Goal: Task Accomplishment & Management: Complete application form

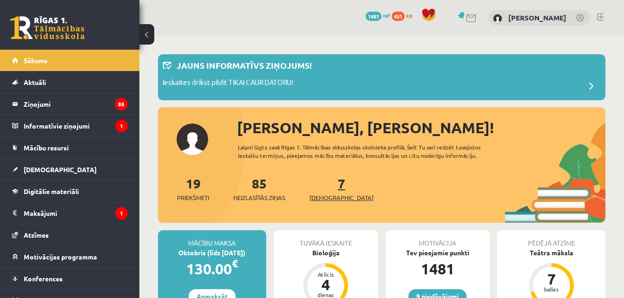
click at [329, 200] on span "[DEMOGRAPHIC_DATA]" at bounding box center [342, 197] width 64 height 9
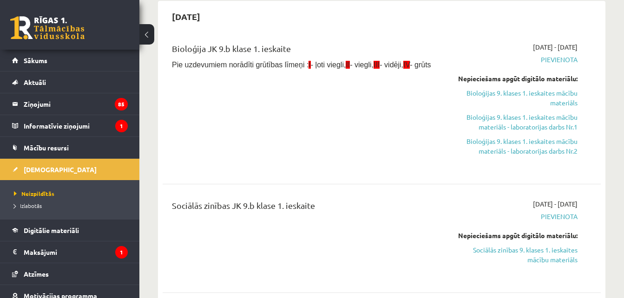
scroll to position [297, 0]
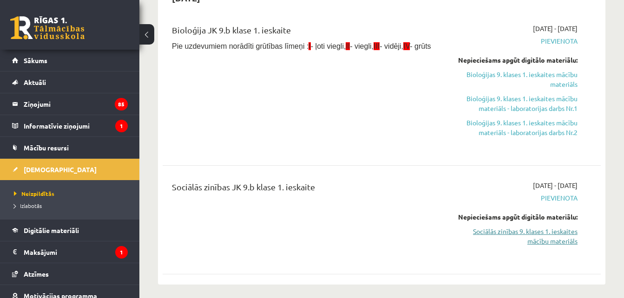
click at [507, 231] on link "Sociālās zinības 9. klases 1. ieskaites mācību materiāls" at bounding box center [515, 237] width 126 height 20
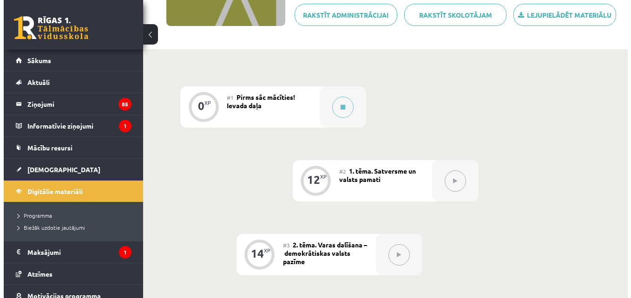
scroll to position [167, 0]
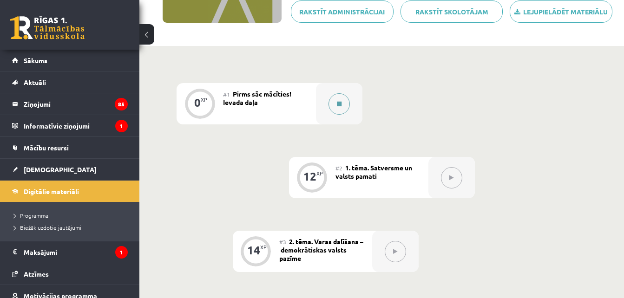
click at [346, 96] on button at bounding box center [339, 103] width 21 height 21
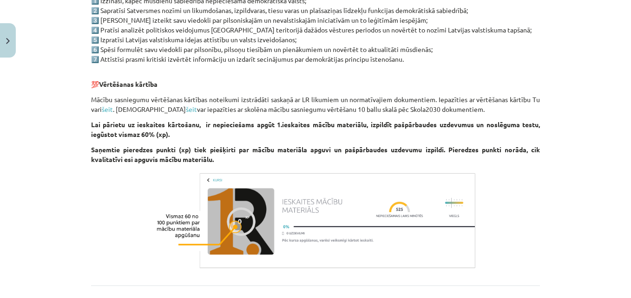
scroll to position [583, 0]
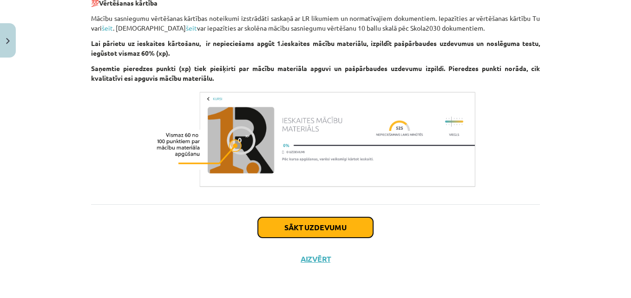
click at [330, 224] on button "Sākt uzdevumu" at bounding box center [315, 228] width 115 height 20
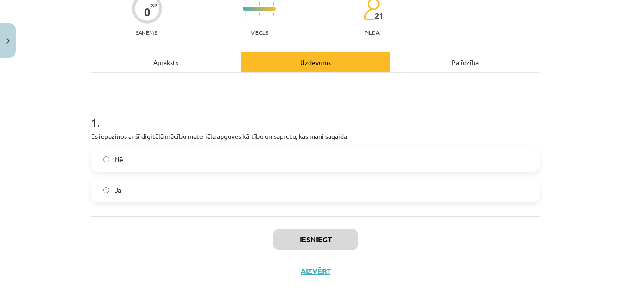
scroll to position [97, 0]
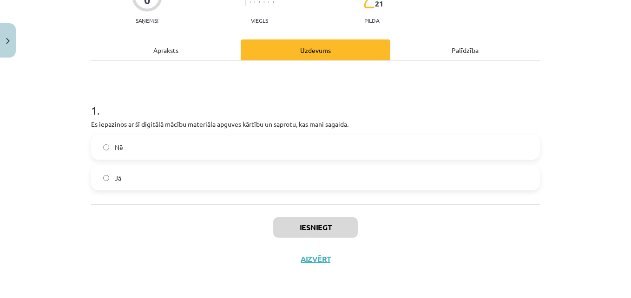
click at [515, 171] on label "Jā" at bounding box center [315, 177] width 447 height 23
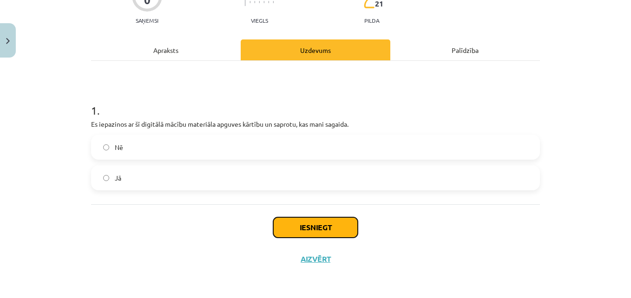
click at [337, 229] on button "Iesniegt" at bounding box center [315, 228] width 85 height 20
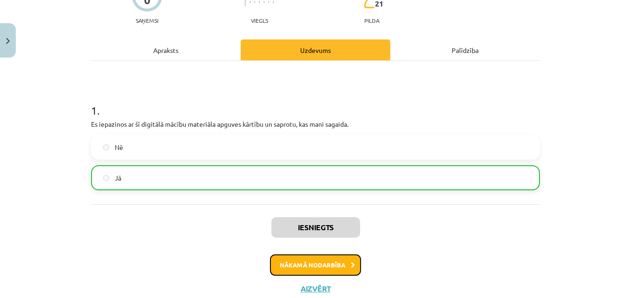
click at [322, 268] on button "Nākamā nodarbība" at bounding box center [315, 265] width 91 height 21
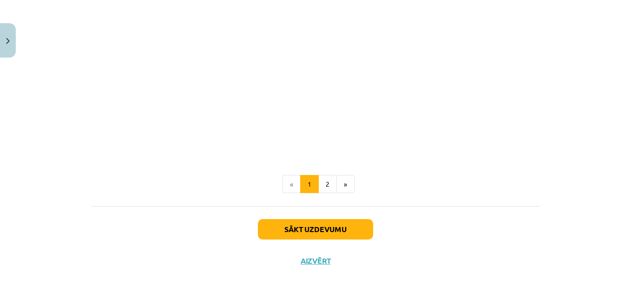
scroll to position [1982, 0]
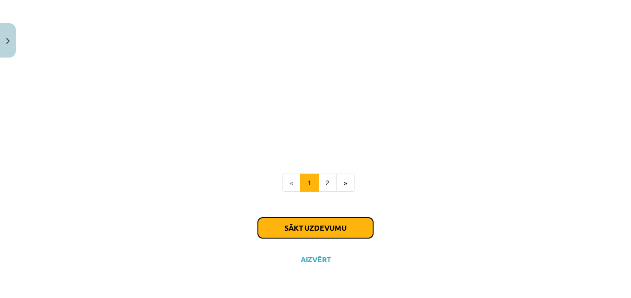
click at [322, 229] on button "Sākt uzdevumu" at bounding box center [315, 228] width 115 height 20
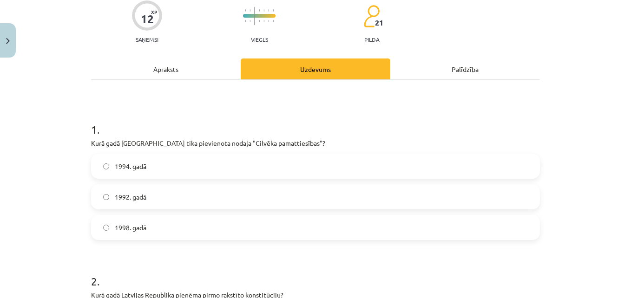
scroll to position [79, 0]
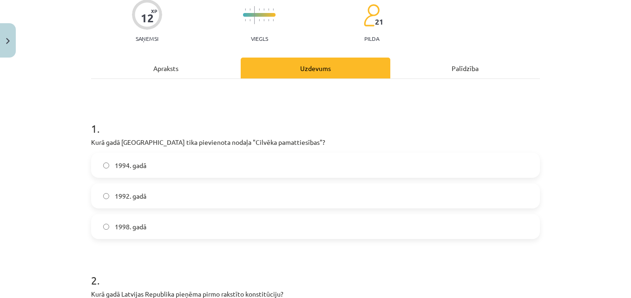
click at [287, 235] on label "1998. gadā" at bounding box center [315, 226] width 447 height 23
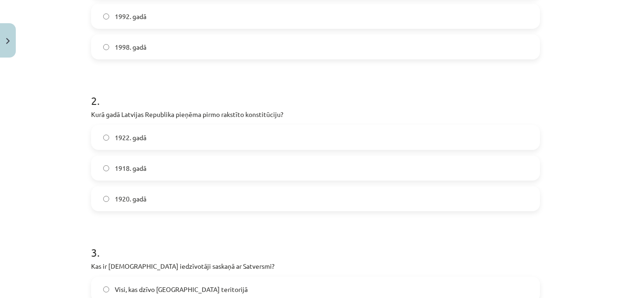
scroll to position [277, 0]
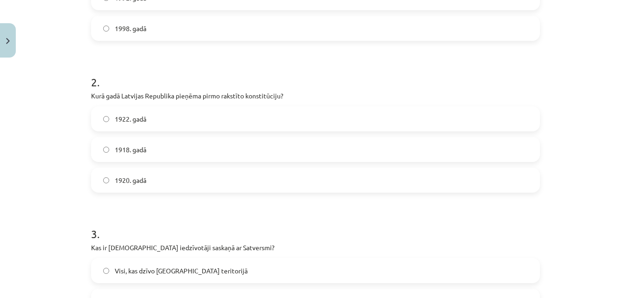
click at [499, 120] on label "1922. gadā" at bounding box center [315, 118] width 447 height 23
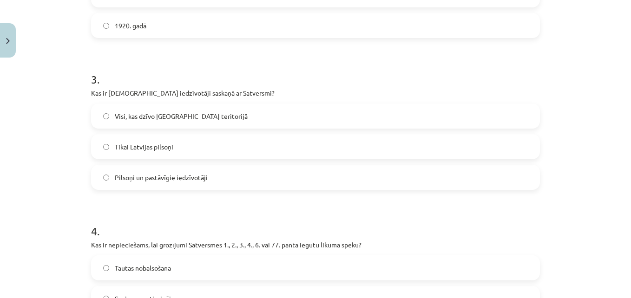
scroll to position [445, 0]
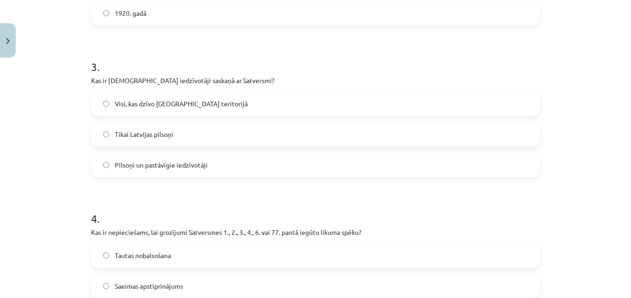
click at [534, 107] on label "Visi, kas dzīvo Latvijas teritorijā" at bounding box center [315, 103] width 447 height 23
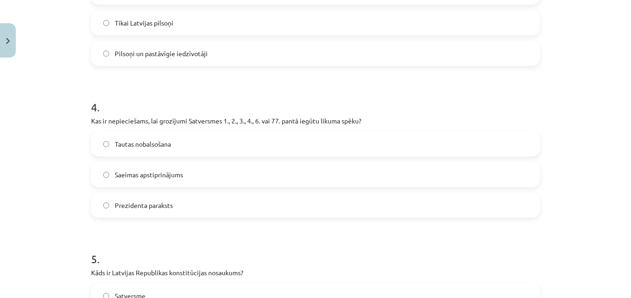
scroll to position [562, 0]
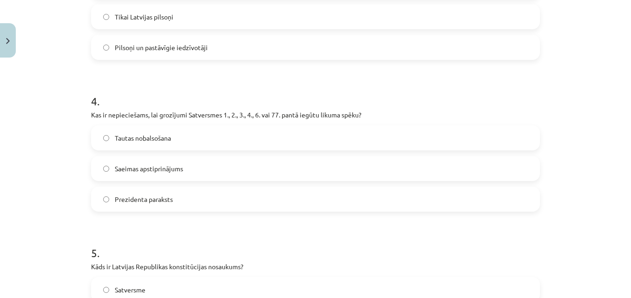
click at [283, 141] on label "Tautas nobalsošana" at bounding box center [315, 137] width 447 height 23
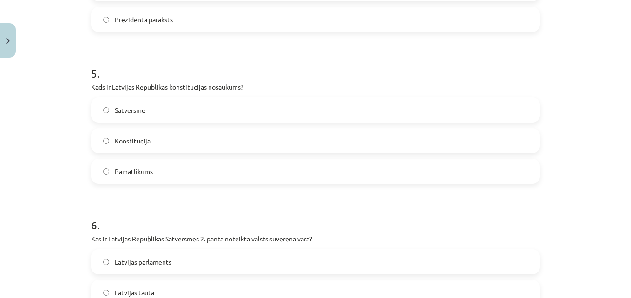
scroll to position [786, 0]
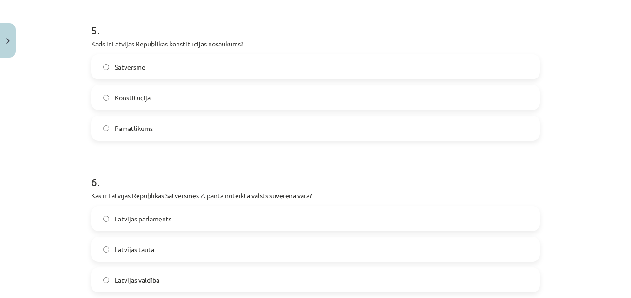
click at [522, 56] on label "Satversme" at bounding box center [315, 66] width 447 height 23
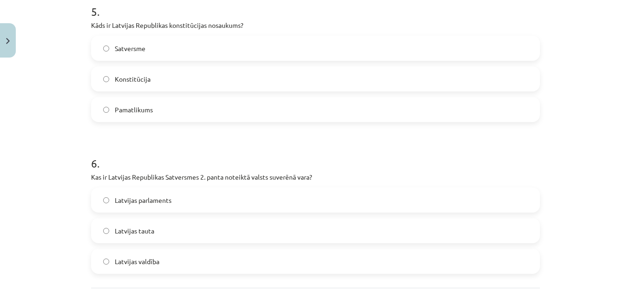
scroll to position [888, 0]
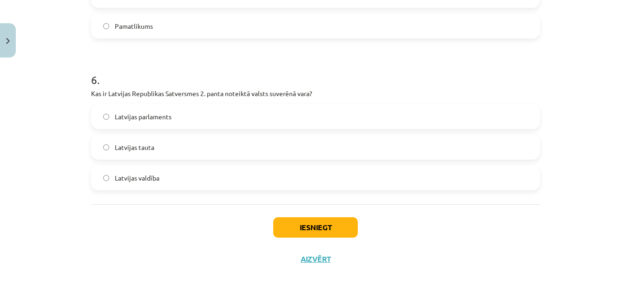
click at [490, 146] on label "Latvijas tauta" at bounding box center [315, 147] width 447 height 23
click at [339, 230] on button "Iesniegt" at bounding box center [315, 228] width 85 height 20
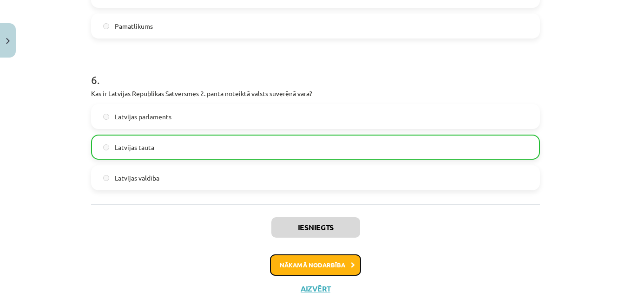
click at [318, 269] on button "Nākamā nodarbība" at bounding box center [315, 265] width 91 height 21
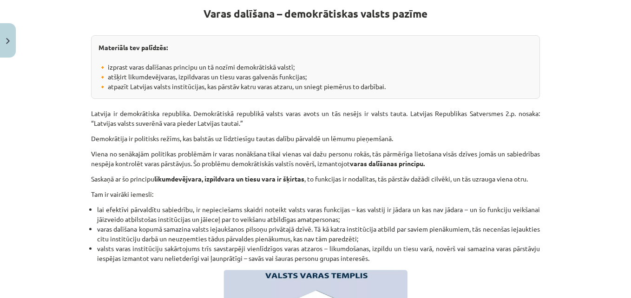
scroll to position [23, 0]
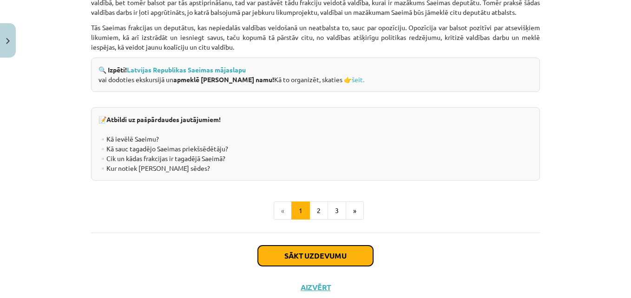
click at [318, 266] on button "Sākt uzdevumu" at bounding box center [315, 256] width 115 height 20
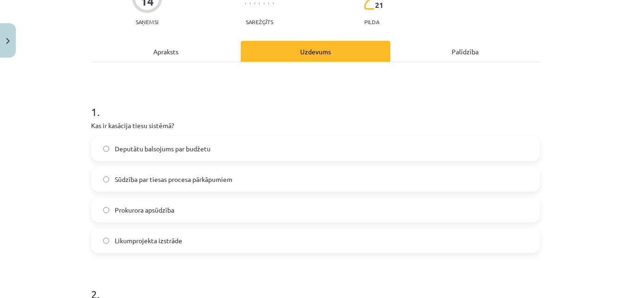
scroll to position [98, 0]
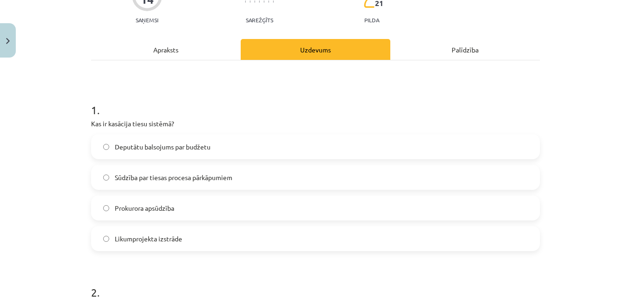
click at [212, 240] on label "Likumprojekta izstrāde" at bounding box center [315, 238] width 447 height 23
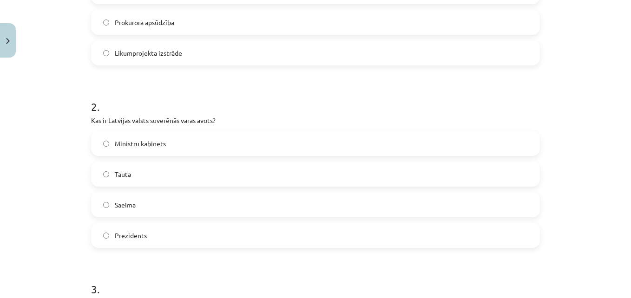
scroll to position [339, 0]
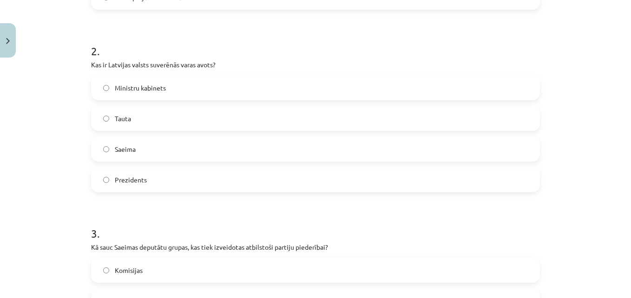
click at [254, 115] on label "Tauta" at bounding box center [315, 118] width 447 height 23
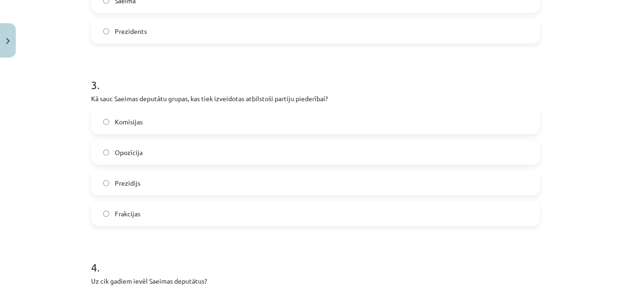
scroll to position [538, 0]
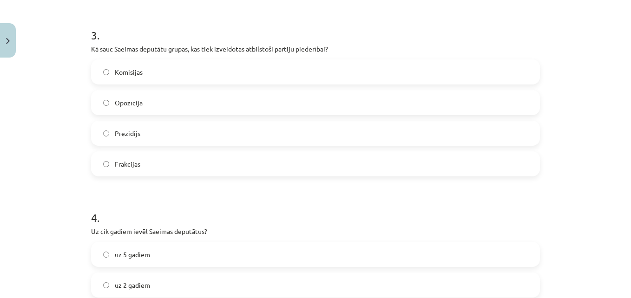
click at [570, 163] on div "Mācību tēma: Sociālās zinības 9. klases 1. ieskaites mācību materiāls #3 2. tēm…" at bounding box center [315, 149] width 631 height 298
click at [527, 159] on label "Frakcijas" at bounding box center [315, 163] width 447 height 23
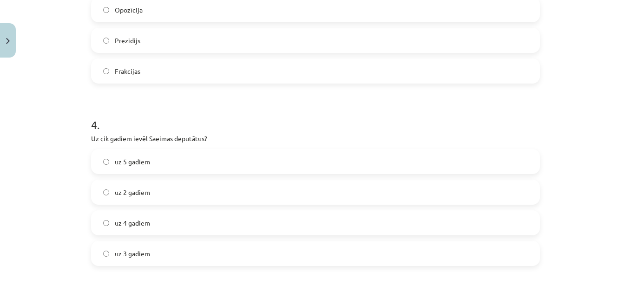
scroll to position [717, 0]
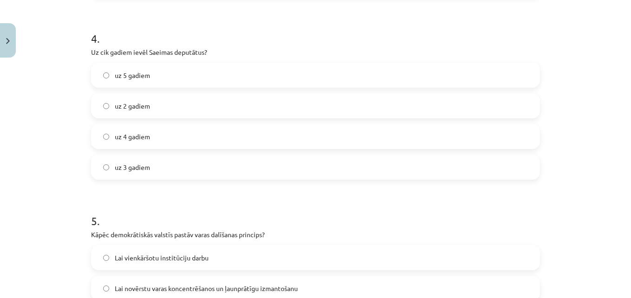
click at [397, 145] on label "uz 4 gadiem" at bounding box center [315, 136] width 447 height 23
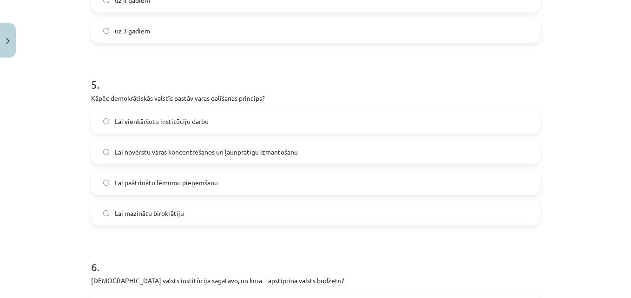
scroll to position [891, 0]
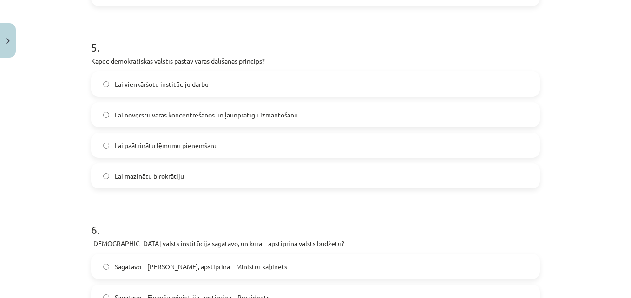
click at [331, 117] on label "Lai novērstu varas koncentrēšanos un ļaunprātīgu izmantošanu" at bounding box center [315, 114] width 447 height 23
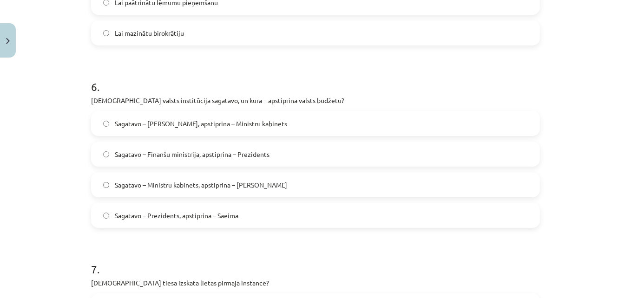
scroll to position [1065, 0]
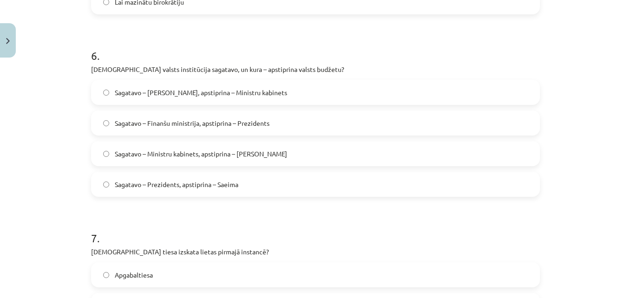
click at [276, 126] on label "Sagatavo – Finanšu ministrija, apstiprina – Prezidents" at bounding box center [315, 123] width 447 height 23
click at [316, 147] on label "Sagatavo – Ministru kabinets, apstiprina – Saeima" at bounding box center [315, 153] width 447 height 23
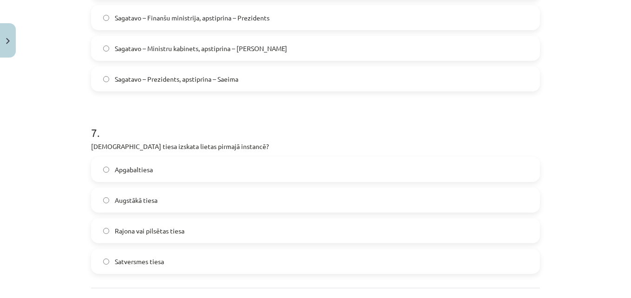
scroll to position [1240, 0]
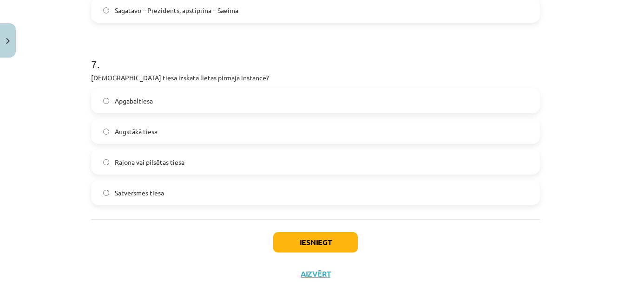
click at [211, 170] on label "Rajona vai pilsētas tiesa" at bounding box center [315, 162] width 447 height 23
click at [335, 239] on button "Iesniegt" at bounding box center [315, 242] width 85 height 20
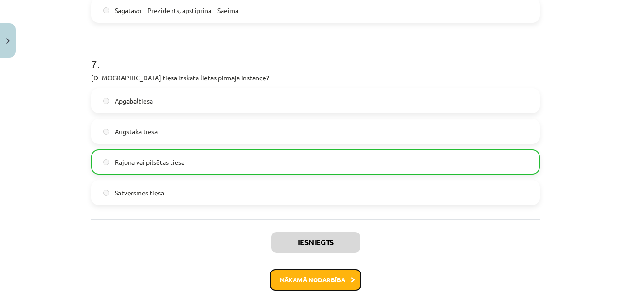
click at [324, 277] on button "Nākamā nodarbība" at bounding box center [315, 280] width 91 height 21
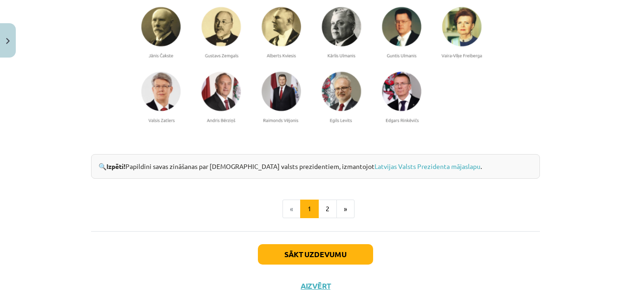
scroll to position [767, 0]
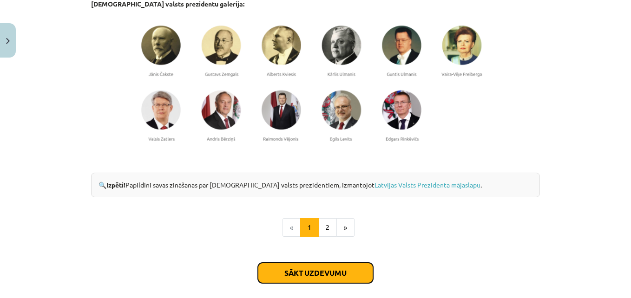
click at [324, 277] on button "Sākt uzdevumu" at bounding box center [315, 273] width 115 height 20
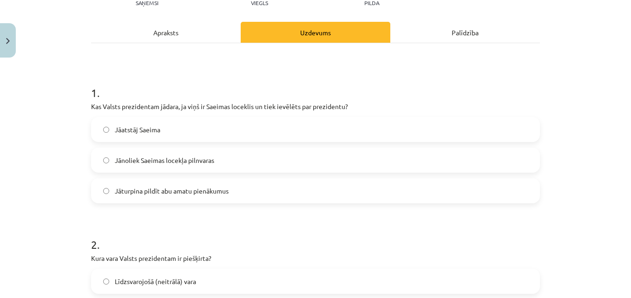
scroll to position [116, 0]
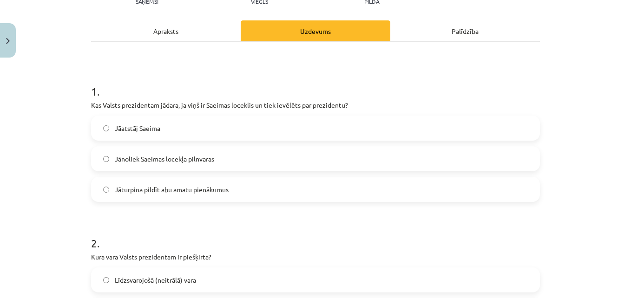
click at [307, 158] on label "Jānoliek Saeimas locekļa pilnvaras" at bounding box center [315, 158] width 447 height 23
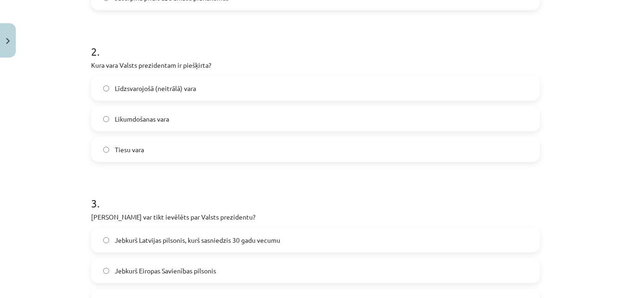
scroll to position [321, 0]
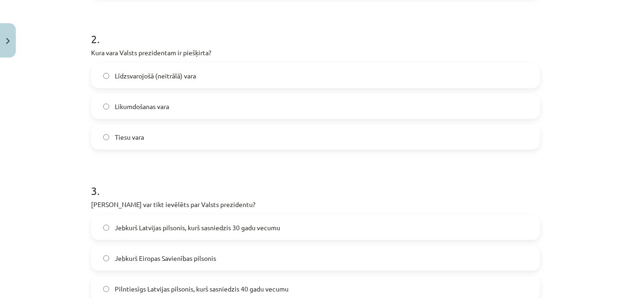
click at [306, 80] on label "Līdzsvarojošā (neitrālā) vara" at bounding box center [315, 75] width 447 height 23
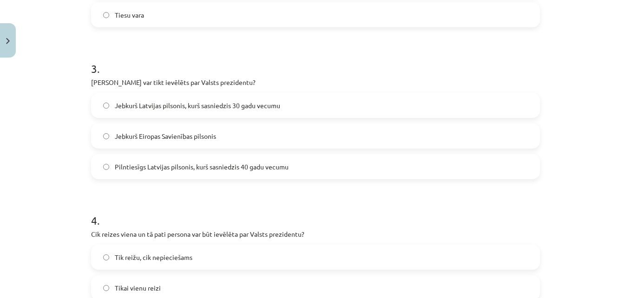
scroll to position [451, 0]
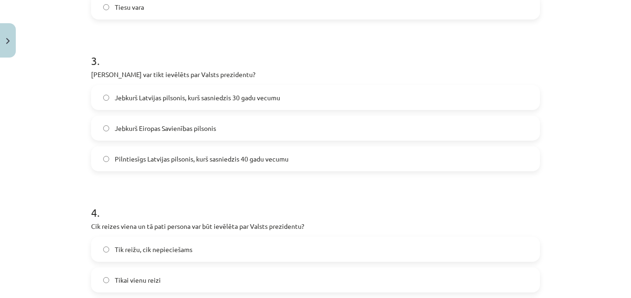
click at [325, 162] on label "Pilntiesīgs Latvijas pilsonis, kurš sasniedzis 40 gadu vecumu" at bounding box center [315, 158] width 447 height 23
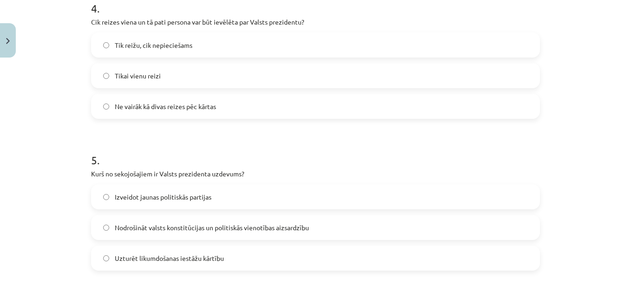
scroll to position [674, 0]
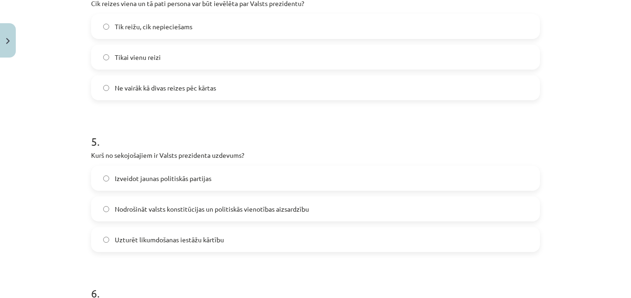
click at [262, 89] on label "Ne vairāk kā divas reizes pēc kārtas" at bounding box center [315, 87] width 447 height 23
click at [191, 211] on span "Nodrošināt valsts konstitūcijas un politiskās vienotības aizsardzību" at bounding box center [212, 210] width 194 height 10
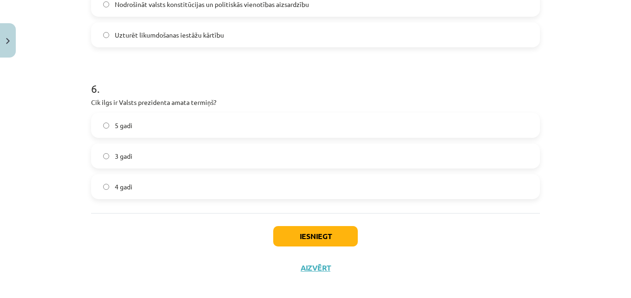
scroll to position [888, 0]
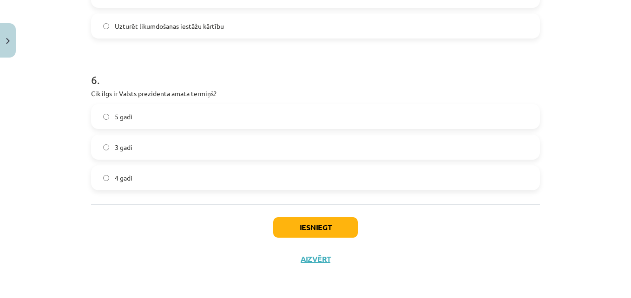
click at [485, 126] on label "5 gadi" at bounding box center [315, 116] width 447 height 23
click at [336, 232] on button "Iesniegt" at bounding box center [315, 228] width 85 height 20
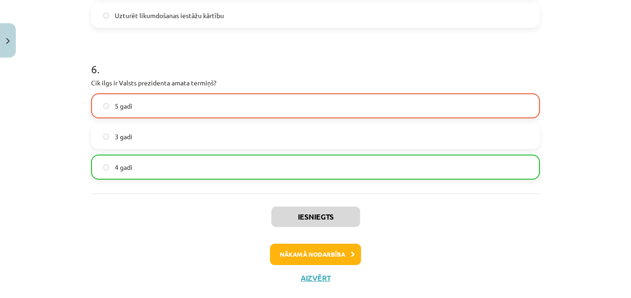
scroll to position [918, 0]
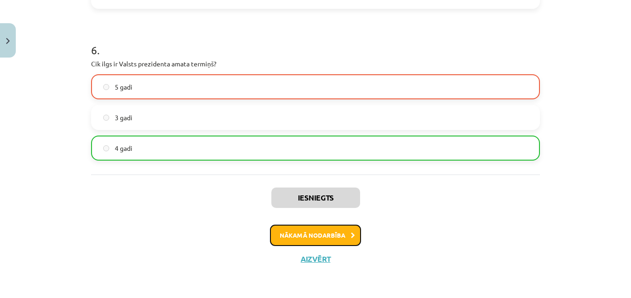
click at [333, 230] on button "Nākamā nodarbība" at bounding box center [315, 235] width 91 height 21
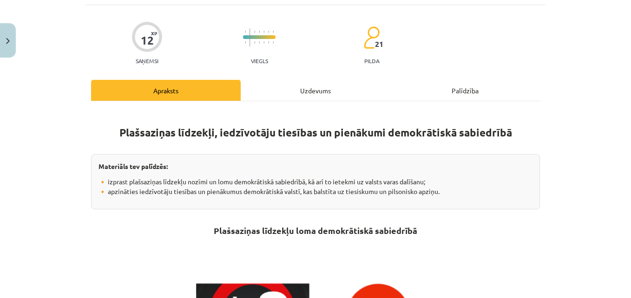
scroll to position [23, 0]
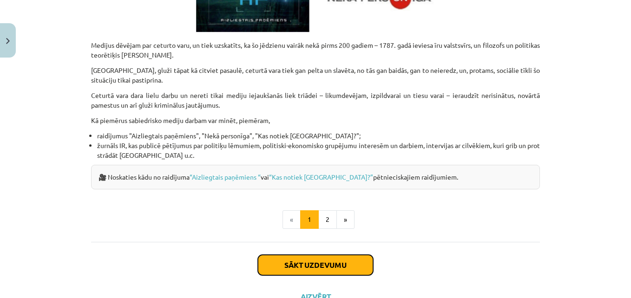
click at [323, 266] on button "Sākt uzdevumu" at bounding box center [315, 265] width 115 height 20
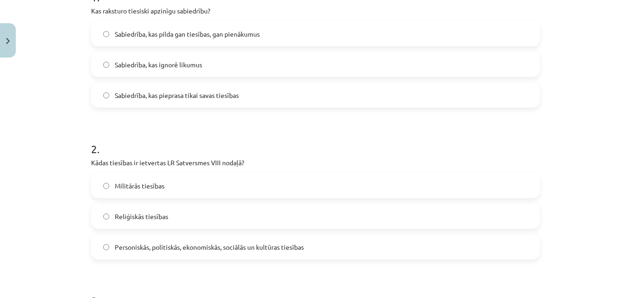
scroll to position [228, 0]
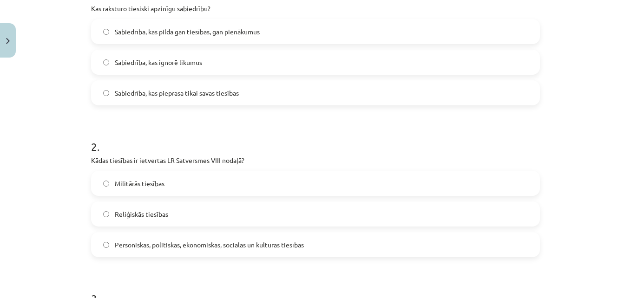
click at [205, 27] on span "Sabiedrība, kas pilda gan tiesības, gan pienākumus" at bounding box center [187, 32] width 145 height 10
click at [189, 244] on span "Personiskās, politiskās, ekonomiskās, sociālās un kultūras tiesības" at bounding box center [209, 245] width 189 height 10
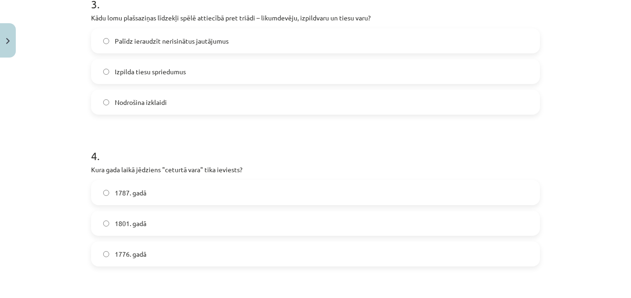
scroll to position [531, 0]
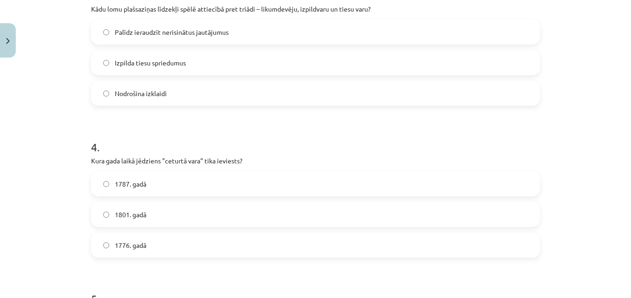
click at [287, 36] on label "Palīdz ieraudzīt nerisinātus jautājumus" at bounding box center [315, 31] width 447 height 23
click at [156, 248] on label "1776. gadā" at bounding box center [315, 245] width 447 height 23
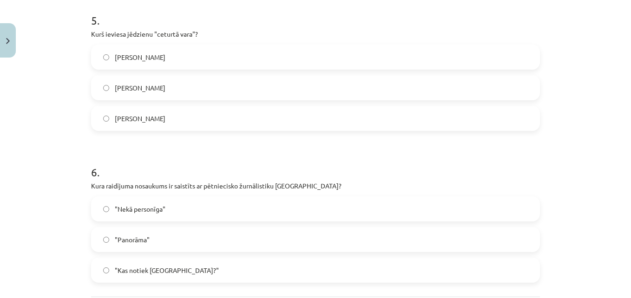
scroll to position [829, 0]
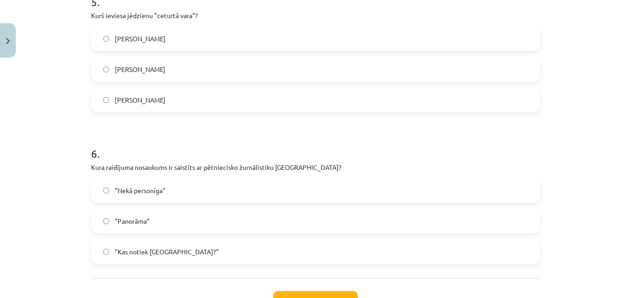
click at [310, 80] on label "Edmunds Bērks" at bounding box center [315, 69] width 447 height 23
click at [204, 191] on label ""Nekā personīga"" at bounding box center [315, 190] width 447 height 23
click at [309, 294] on button "Iesniegt" at bounding box center [315, 301] width 85 height 20
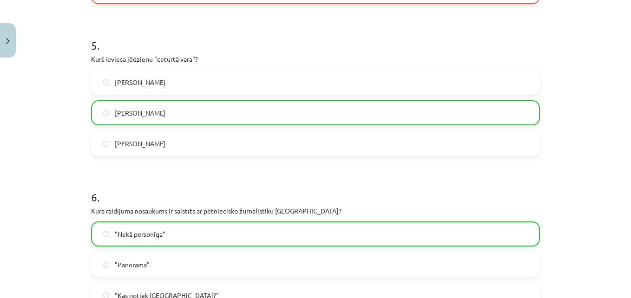
scroll to position [932, 0]
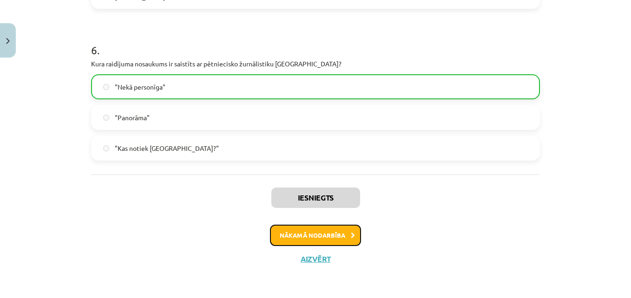
click at [302, 232] on button "Nākamā nodarbība" at bounding box center [315, 235] width 91 height 21
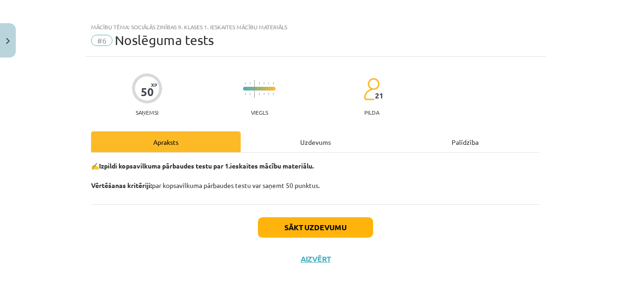
scroll to position [5, 0]
click at [302, 232] on button "Sākt uzdevumu" at bounding box center [315, 228] width 115 height 20
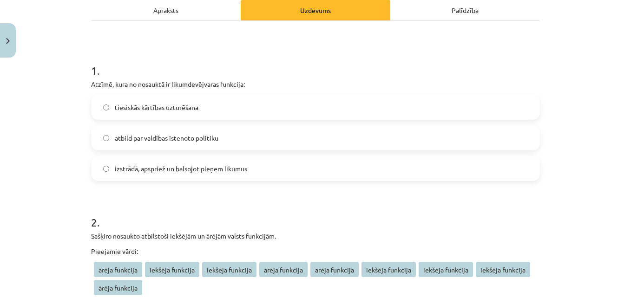
scroll to position [135, 0]
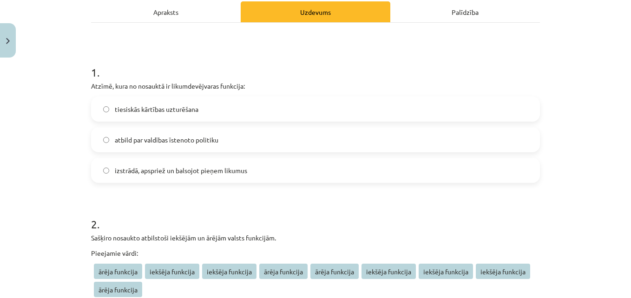
click at [450, 171] on label "izstrādā, apspriež un balsojot pieņem likumus" at bounding box center [315, 170] width 447 height 23
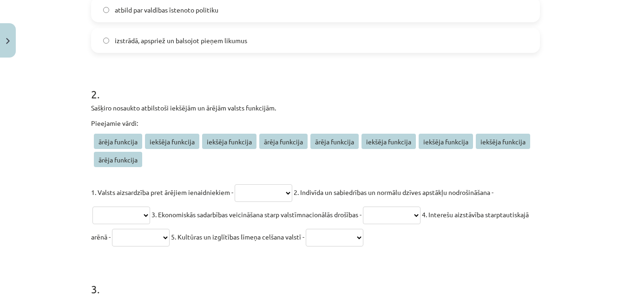
scroll to position [284, 0]
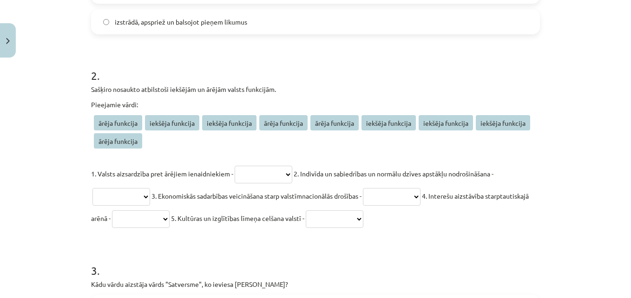
click at [258, 172] on select "**********" at bounding box center [264, 175] width 58 height 18
select select "**********"
click at [235, 166] on select "**********" at bounding box center [264, 175] width 58 height 18
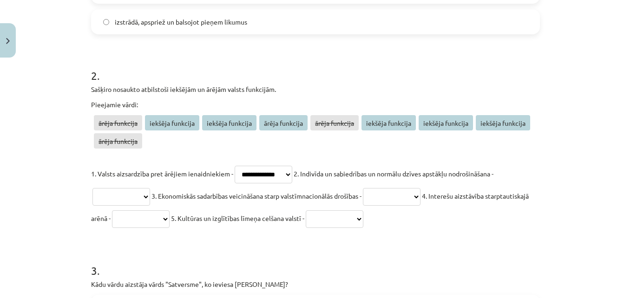
click at [113, 193] on select "**********" at bounding box center [121, 197] width 58 height 18
select select "**********"
click at [92, 188] on select "**********" at bounding box center [121, 197] width 58 height 18
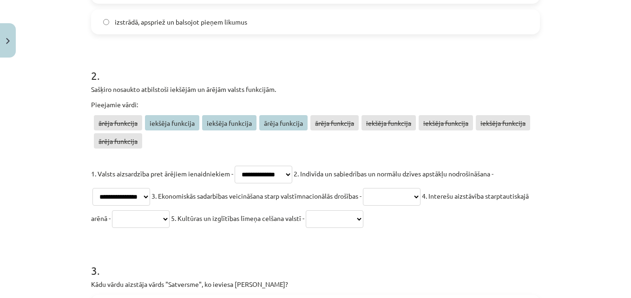
click at [408, 200] on select "**********" at bounding box center [392, 197] width 58 height 18
select select "**********"
click at [373, 188] on select "**********" at bounding box center [392, 197] width 58 height 18
click at [170, 216] on select "**********" at bounding box center [141, 220] width 58 height 18
select select "**********"
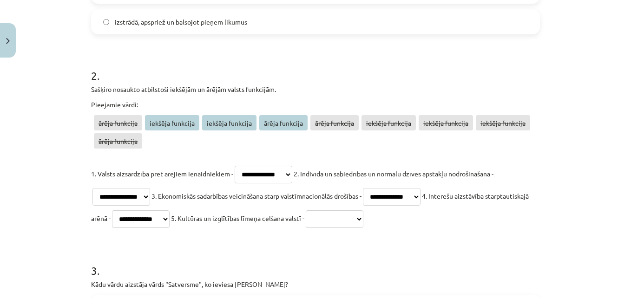
click at [156, 211] on select "**********" at bounding box center [141, 220] width 58 height 18
click at [363, 216] on select "**********" at bounding box center [335, 220] width 58 height 18
select select "**********"
click at [360, 211] on select "**********" at bounding box center [335, 220] width 58 height 18
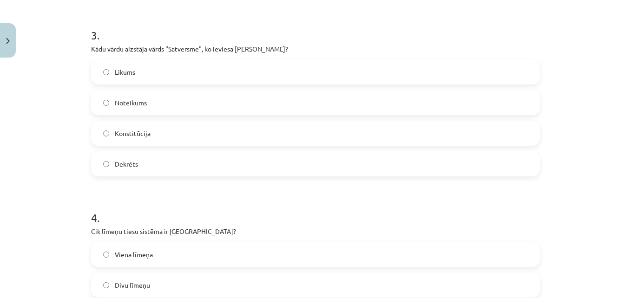
scroll to position [514, 0]
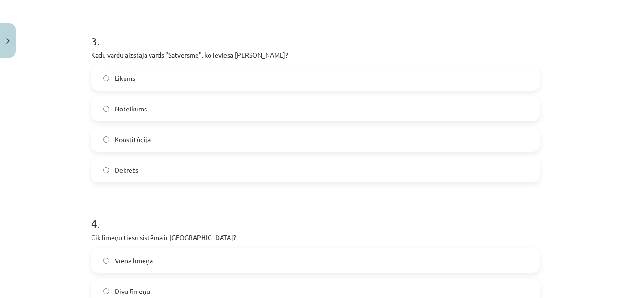
click at [230, 142] on label "Konstitūcija" at bounding box center [315, 139] width 447 height 23
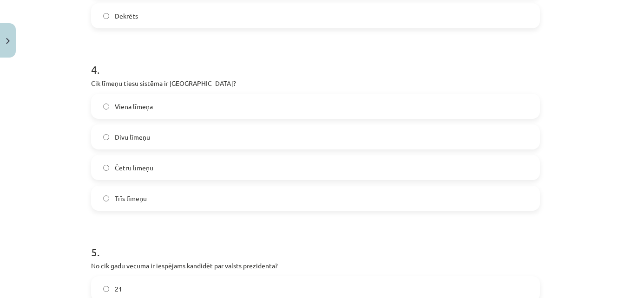
scroll to position [662, 0]
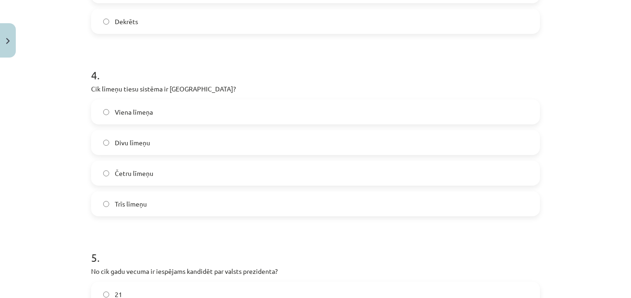
click at [264, 204] on label "Trīs līmeņu" at bounding box center [315, 203] width 447 height 23
click at [623, 291] on div "**********" at bounding box center [315, 149] width 631 height 298
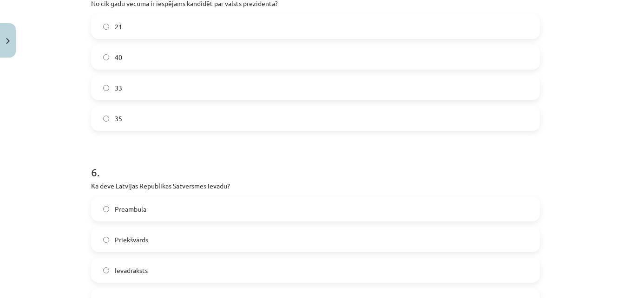
scroll to position [923, 0]
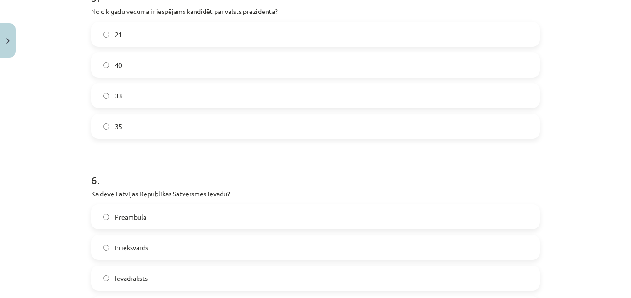
click at [624, 119] on div "**********" at bounding box center [315, 149] width 631 height 298
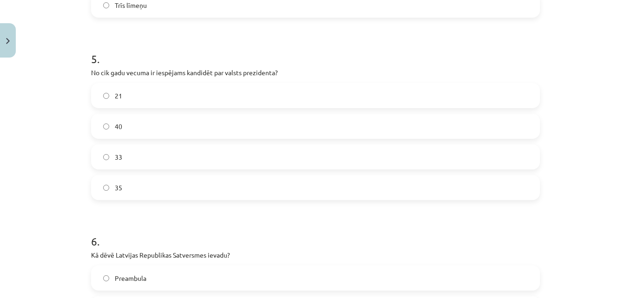
scroll to position [838, 0]
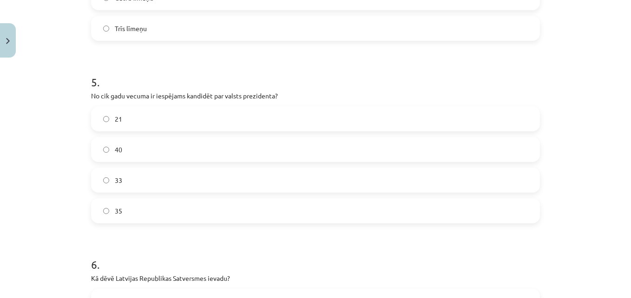
click at [430, 146] on label "40" at bounding box center [315, 149] width 447 height 23
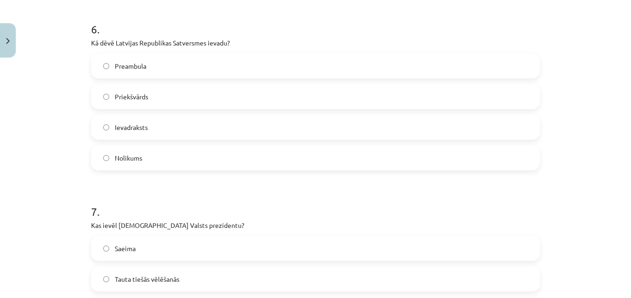
scroll to position [1079, 0]
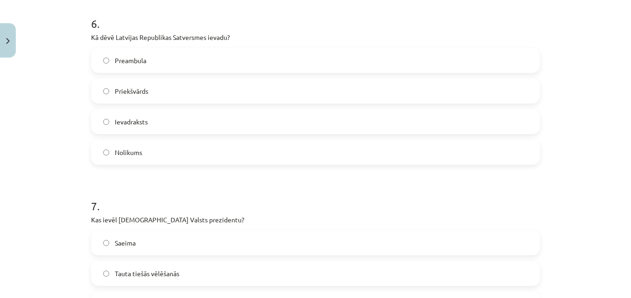
click at [295, 50] on label "Preambula" at bounding box center [315, 60] width 447 height 23
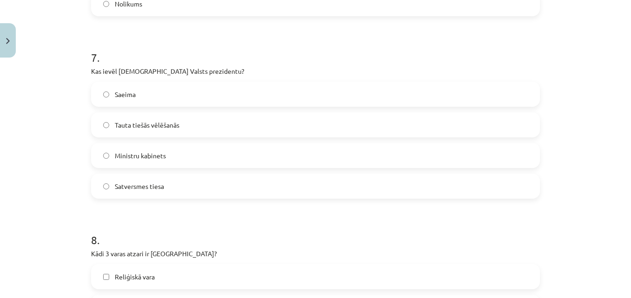
scroll to position [1247, 0]
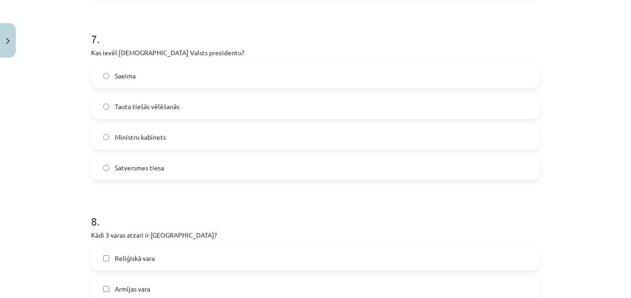
click at [502, 63] on div "7 . Kas ievēl Latvijas Valsts prezidentu? Saeima Tauta tiešās vēlēšanās Ministr…" at bounding box center [315, 98] width 449 height 164
click at [512, 80] on label "Saeima" at bounding box center [315, 75] width 447 height 23
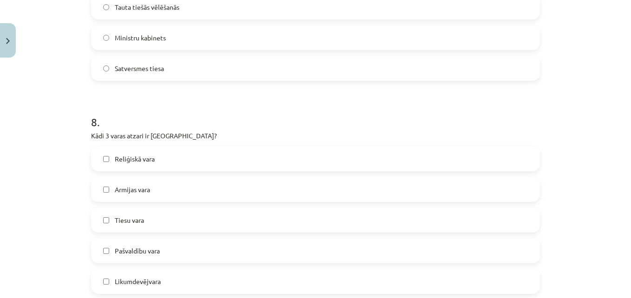
scroll to position [1426, 0]
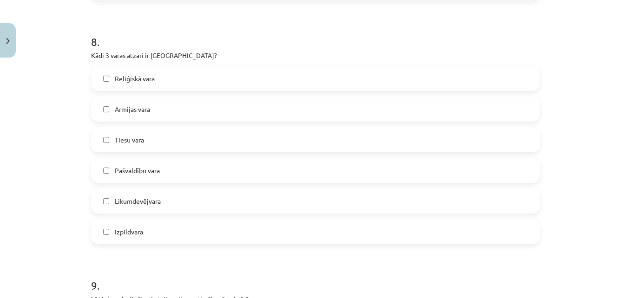
click at [198, 198] on label "Likumdevējvara" at bounding box center [315, 201] width 447 height 23
click at [146, 232] on label "Izpildvara" at bounding box center [315, 231] width 447 height 23
click at [152, 137] on label "Tiesu vara" at bounding box center [315, 139] width 447 height 23
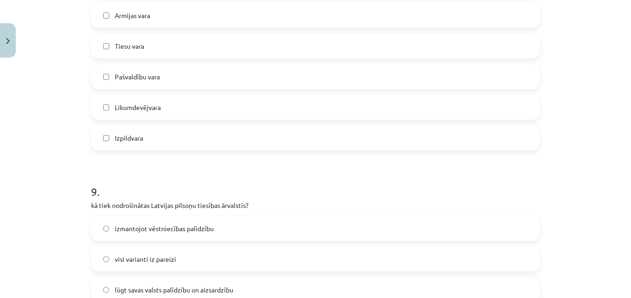
scroll to position [1612, 0]
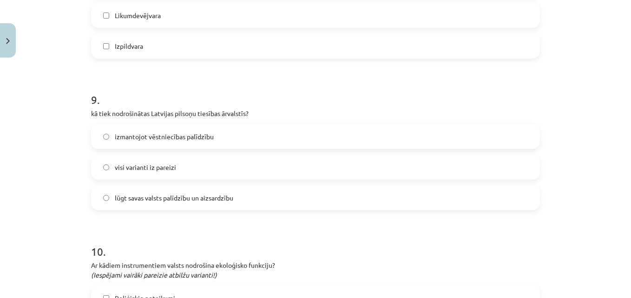
click at [428, 203] on label "lūgt savas valsts palīdzību un aizsardzību" at bounding box center [315, 197] width 447 height 23
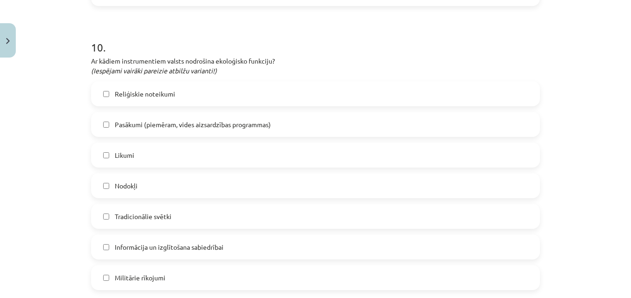
scroll to position [1835, 0]
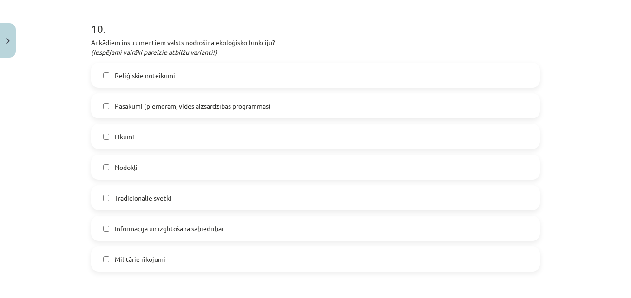
click at [247, 103] on span "Pasākumi (piemēram, vides aizsardzības programmas)" at bounding box center [193, 106] width 156 height 10
click at [222, 138] on label "Likumi" at bounding box center [315, 136] width 447 height 23
click at [185, 173] on label "Nodokļi" at bounding box center [315, 167] width 447 height 23
click at [183, 229] on span "Informācija un izglītošana sabiedrībai" at bounding box center [169, 229] width 109 height 10
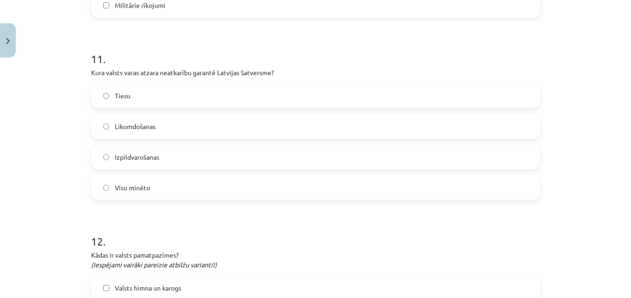
scroll to position [2126, 0]
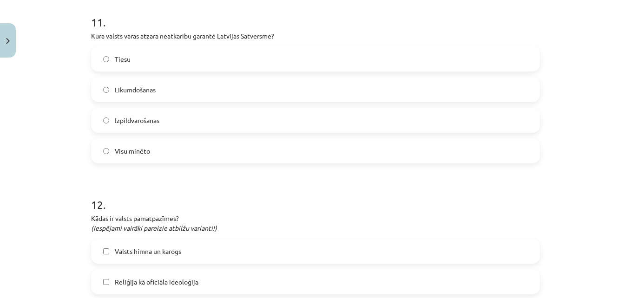
click at [410, 45] on div "11 . Kura valsts varas atzara neatkarību garantē Latvijas Satversme? Tiesu Liku…" at bounding box center [315, 82] width 449 height 164
click at [392, 58] on label "Tiesu" at bounding box center [315, 58] width 447 height 23
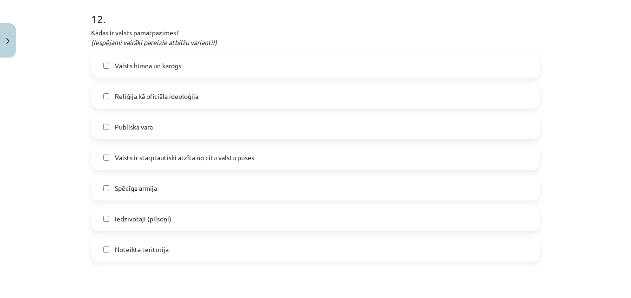
scroll to position [2331, 0]
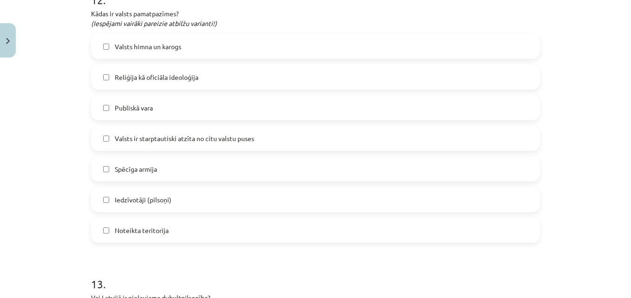
click at [364, 107] on label "Publiskā vara" at bounding box center [315, 107] width 447 height 23
click at [269, 204] on label "Iedzīvotāji (pilsoņi)" at bounding box center [315, 199] width 447 height 23
click at [225, 231] on label "Noteikta teritorija" at bounding box center [315, 230] width 447 height 23
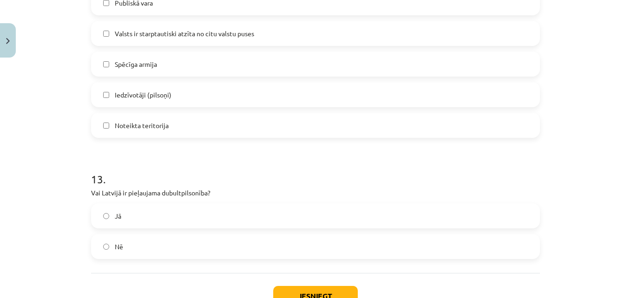
scroll to position [2505, 0]
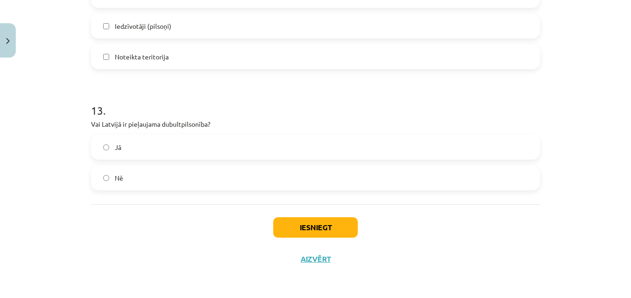
click at [514, 155] on label "Jā" at bounding box center [315, 147] width 447 height 23
click at [320, 225] on button "Iesniegt" at bounding box center [315, 228] width 85 height 20
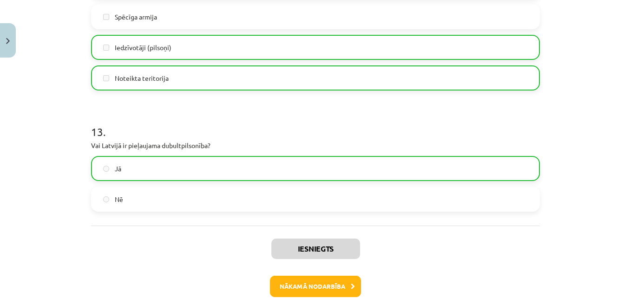
scroll to position [2592, 0]
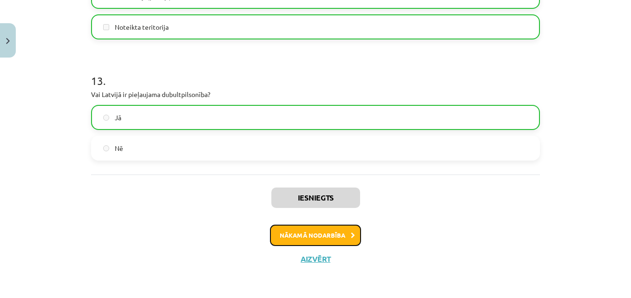
click at [297, 235] on button "Nākamā nodarbība" at bounding box center [315, 235] width 91 height 21
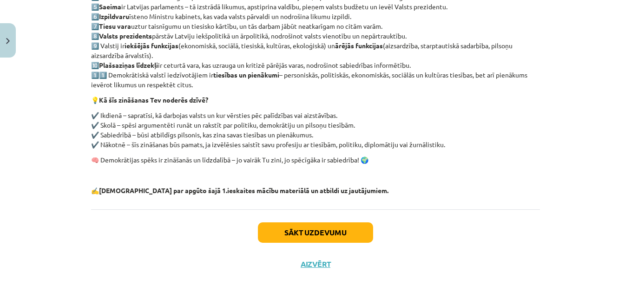
scroll to position [239, 0]
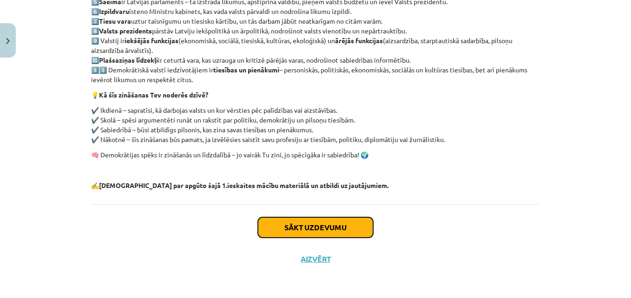
click at [346, 233] on button "Sākt uzdevumu" at bounding box center [315, 228] width 115 height 20
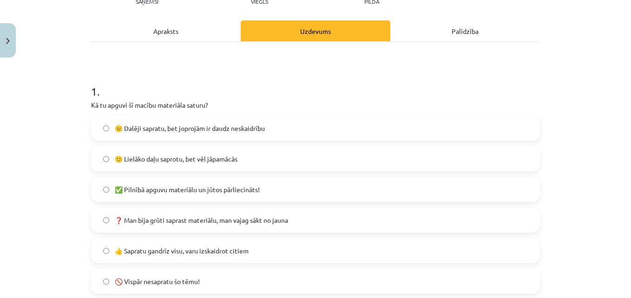
scroll to position [135, 0]
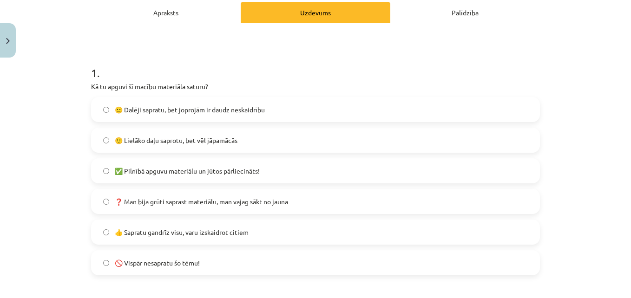
click at [236, 232] on span "👍 Sapratu gandrīz visu, varu izskaidrot citiem" at bounding box center [182, 233] width 134 height 10
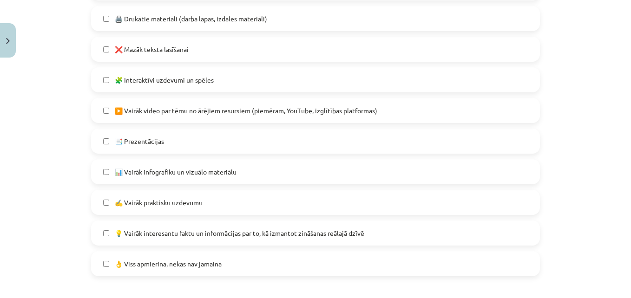
scroll to position [550, 0]
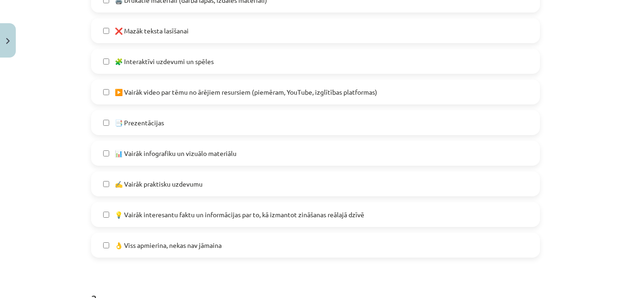
click at [317, 254] on label "👌 Viss apmierina, nekas nav jāmaina" at bounding box center [315, 245] width 447 height 23
click at [622, 288] on div "Mācību tēma: Sociālās zinības 9. klases 1. ieskaites mācību materiāls #7 Temata…" at bounding box center [315, 149] width 631 height 298
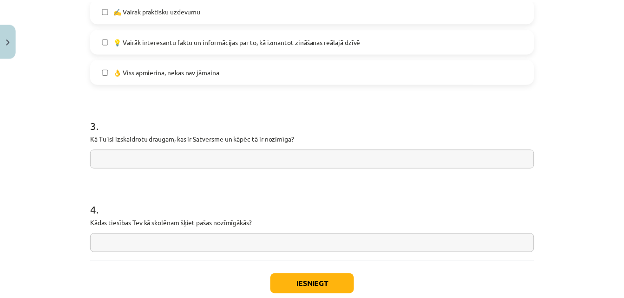
scroll to position [781, 0]
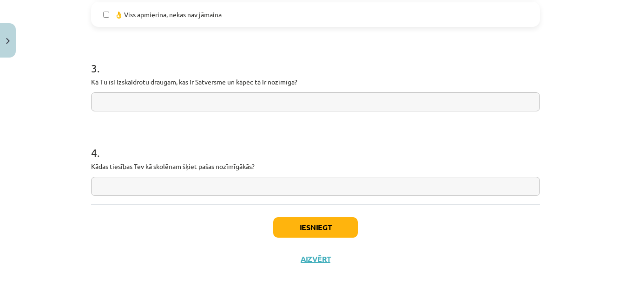
click at [230, 96] on input "text" at bounding box center [315, 101] width 449 height 19
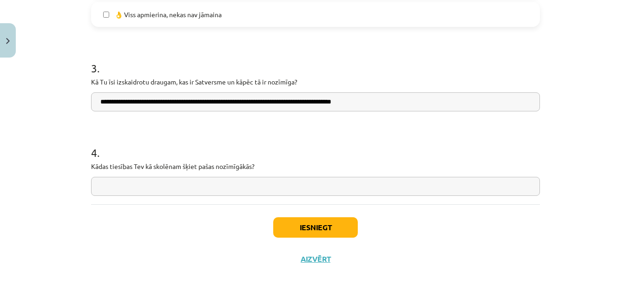
type input "**********"
click at [264, 190] on input "text" at bounding box center [315, 186] width 449 height 19
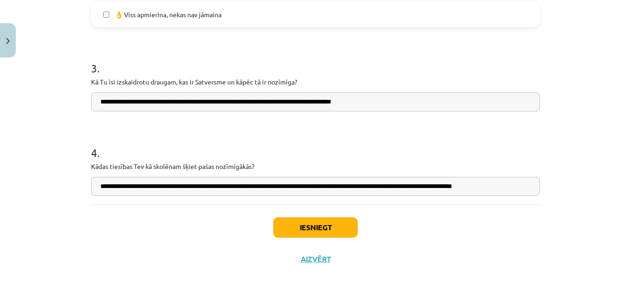
type input "**********"
click at [309, 228] on button "Iesniegt" at bounding box center [315, 228] width 85 height 20
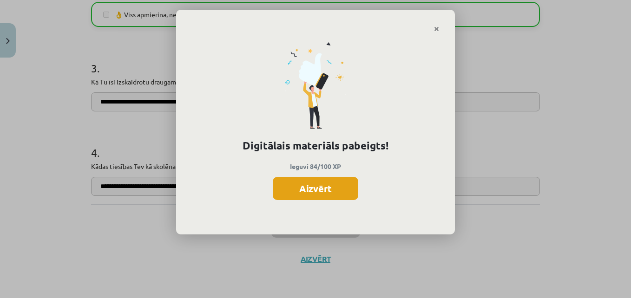
click at [321, 186] on button "Aizvērt" at bounding box center [316, 188] width 86 height 23
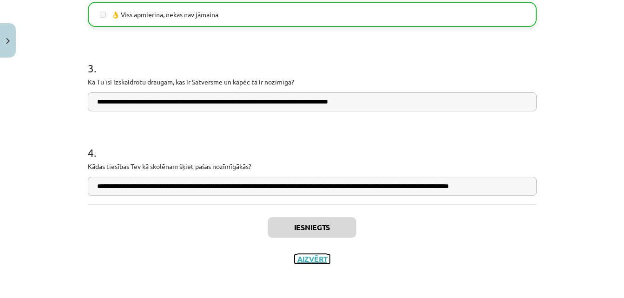
click at [312, 263] on button "Aizvērt" at bounding box center [312, 259] width 35 height 9
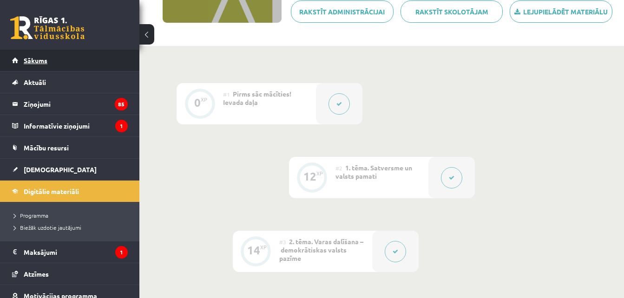
click at [92, 61] on link "Sākums" at bounding box center [70, 60] width 116 height 21
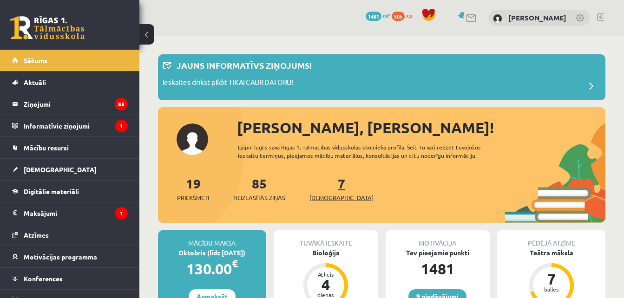
click at [329, 195] on span "[DEMOGRAPHIC_DATA]" at bounding box center [342, 197] width 64 height 9
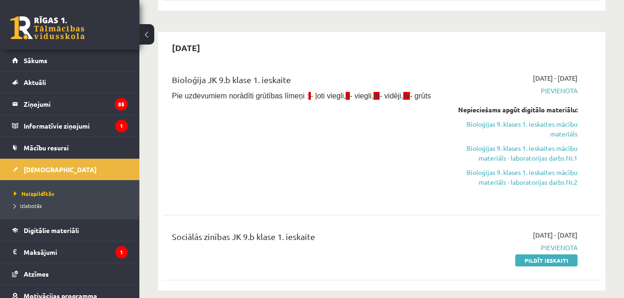
scroll to position [266, 0]
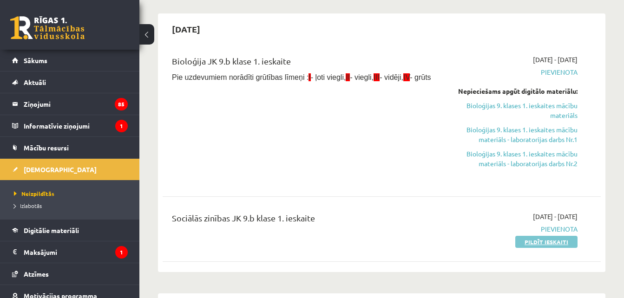
click at [548, 239] on link "Pildīt ieskaiti" at bounding box center [546, 242] width 62 height 12
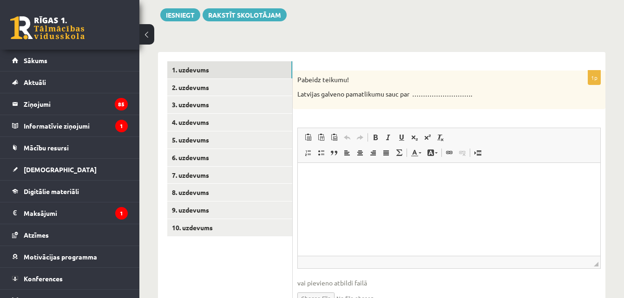
scroll to position [136, 0]
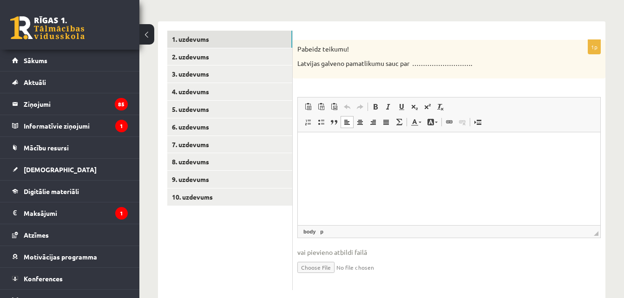
click at [418, 160] on html at bounding box center [449, 146] width 303 height 28
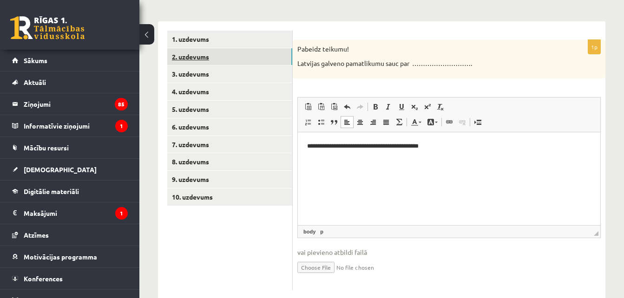
click at [226, 56] on link "2. uzdevums" at bounding box center [229, 56] width 125 height 17
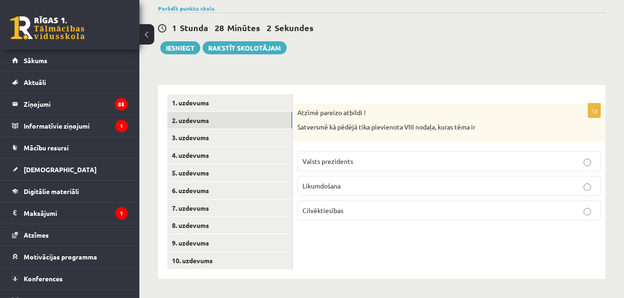
click at [333, 209] on span "Cilvēktiesības" at bounding box center [323, 210] width 41 height 8
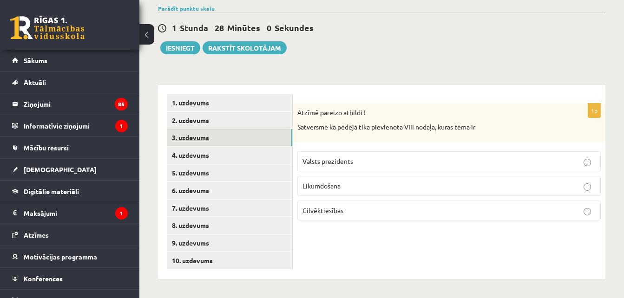
click at [247, 135] on link "3. uzdevums" at bounding box center [229, 137] width 125 height 17
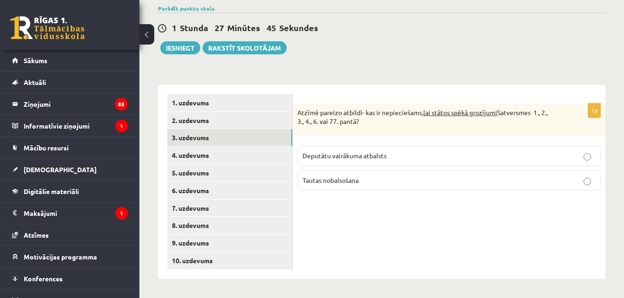
click at [343, 177] on span "Tautas nobalsošana" at bounding box center [331, 180] width 56 height 8
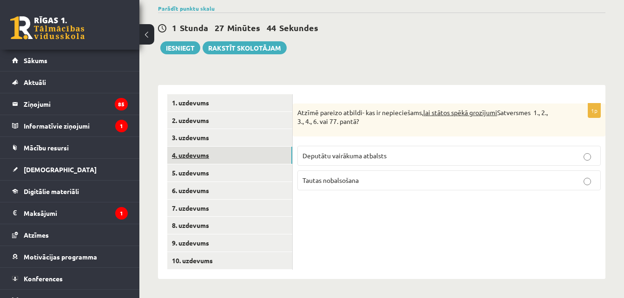
click at [277, 157] on link "4. uzdevums" at bounding box center [229, 155] width 125 height 17
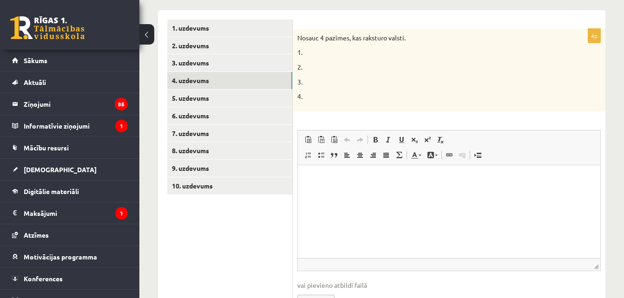
scroll to position [166, 0]
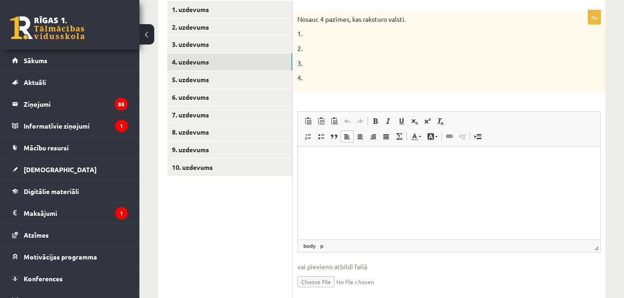
click at [473, 175] on html at bounding box center [449, 160] width 303 height 28
click at [362, 192] on p "**********" at bounding box center [449, 192] width 284 height 10
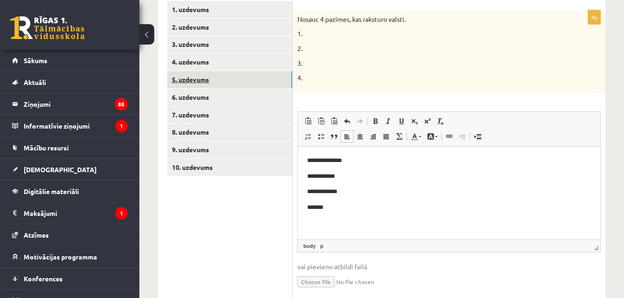
click at [271, 83] on link "5. uzdevums" at bounding box center [229, 79] width 125 height 17
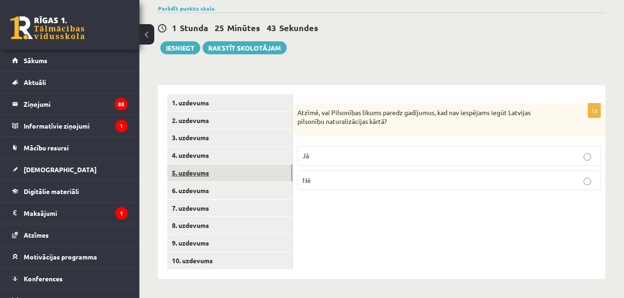
scroll to position [73, 0]
click at [335, 152] on p "Jā" at bounding box center [449, 156] width 293 height 10
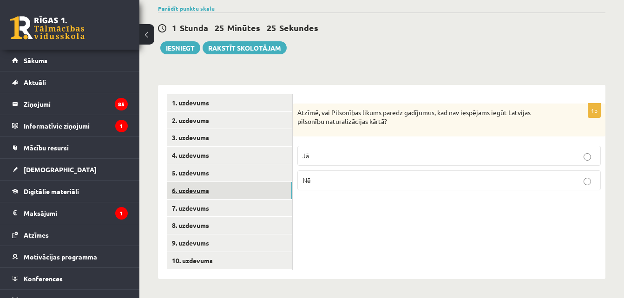
click at [269, 189] on link "6. uzdevums" at bounding box center [229, 190] width 125 height 17
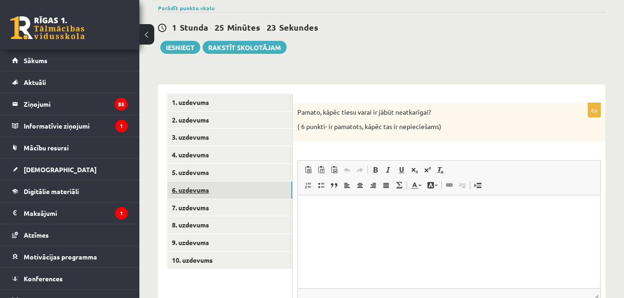
scroll to position [0, 0]
click at [335, 211] on p "Bagātinātā teksta redaktors, wiswyg-editor-user-answer-47433970512280" at bounding box center [449, 210] width 284 height 10
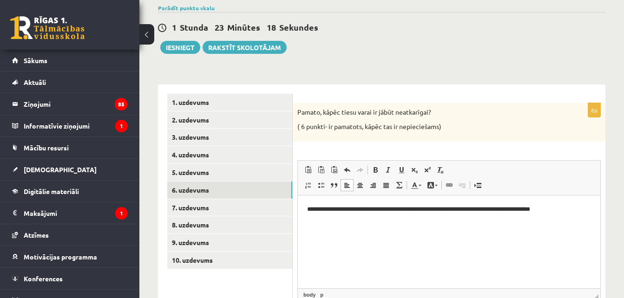
click at [540, 209] on p "**********" at bounding box center [449, 210] width 284 height 10
click at [572, 211] on p "**********" at bounding box center [449, 210] width 284 height 10
click at [409, 233] on html "**********" at bounding box center [449, 214] width 303 height 38
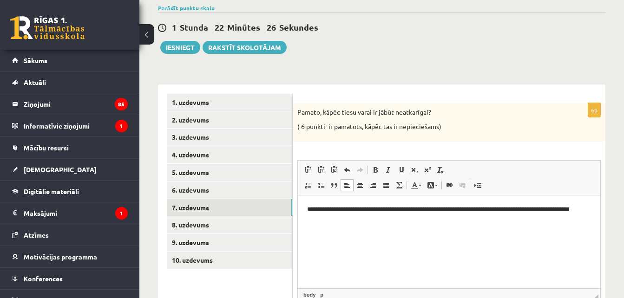
click at [286, 213] on link "7. uzdevums" at bounding box center [229, 207] width 125 height 17
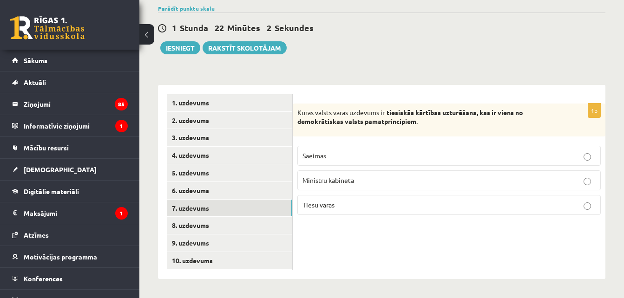
click at [379, 177] on p "Ministru kabineta" at bounding box center [449, 181] width 293 height 10
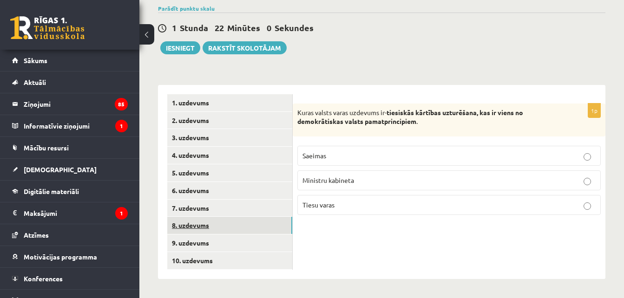
click at [267, 221] on link "8. uzdevums" at bounding box center [229, 225] width 125 height 17
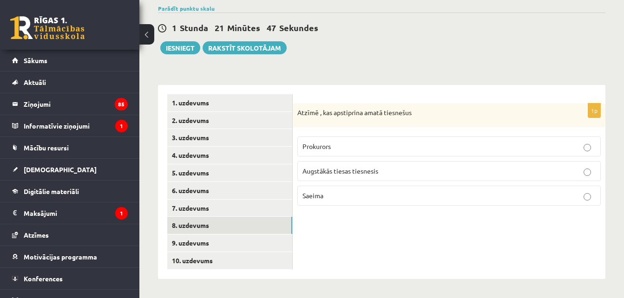
click at [358, 197] on p "Saeima" at bounding box center [449, 196] width 293 height 10
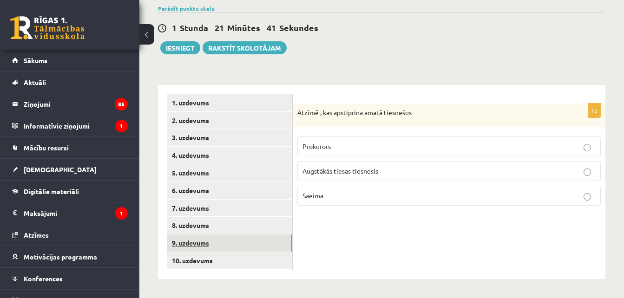
click at [251, 245] on link "9. uzdevums" at bounding box center [229, 243] width 125 height 17
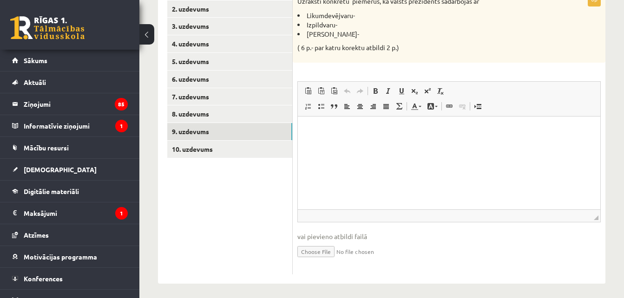
scroll to position [189, 0]
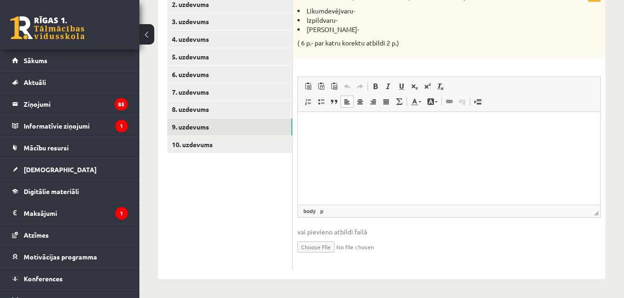
click at [342, 134] on html at bounding box center [449, 126] width 303 height 28
click at [375, 125] on p "**********" at bounding box center [449, 126] width 284 height 10
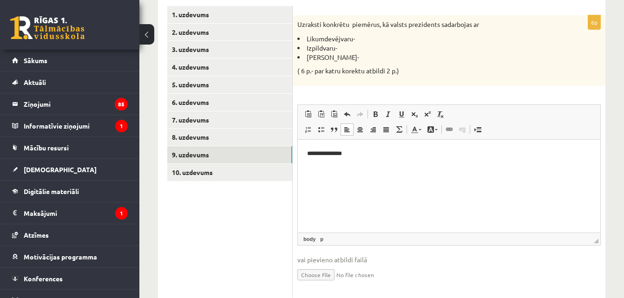
scroll to position [152, 0]
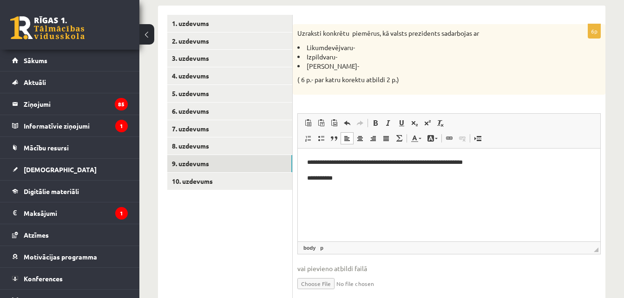
click at [310, 178] on p "**********" at bounding box center [449, 178] width 284 height 10
click at [339, 185] on html "**********" at bounding box center [449, 170] width 303 height 44
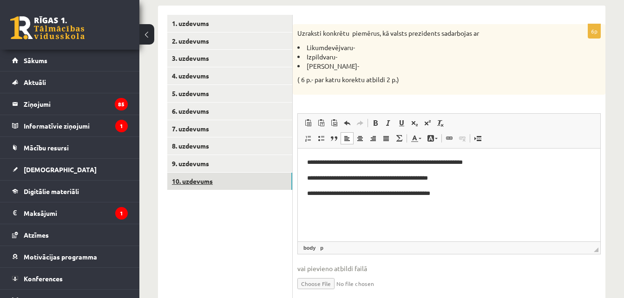
click at [251, 185] on link "10. uzdevums" at bounding box center [229, 181] width 125 height 17
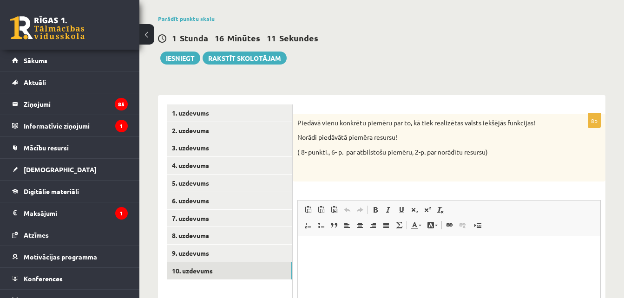
scroll to position [60, 0]
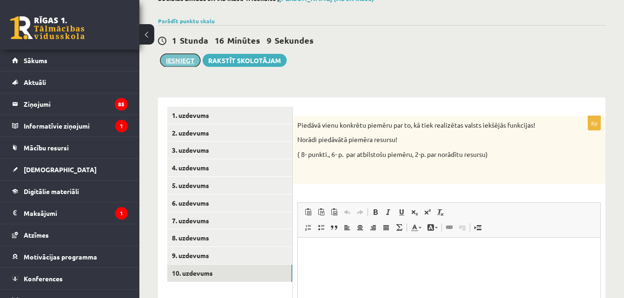
click at [186, 62] on button "Iesniegt" at bounding box center [180, 60] width 40 height 13
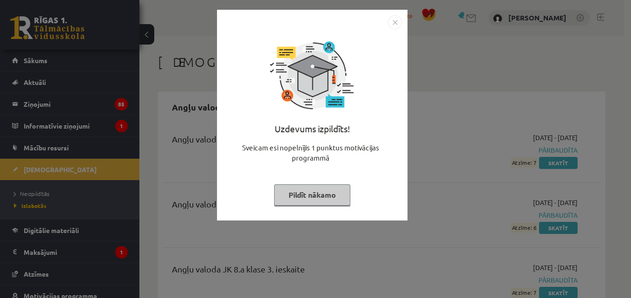
click at [392, 26] on img "Close" at bounding box center [395, 22] width 14 height 14
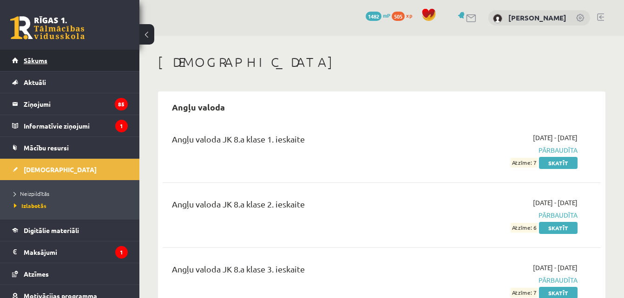
click at [61, 63] on link "Sākums" at bounding box center [70, 60] width 116 height 21
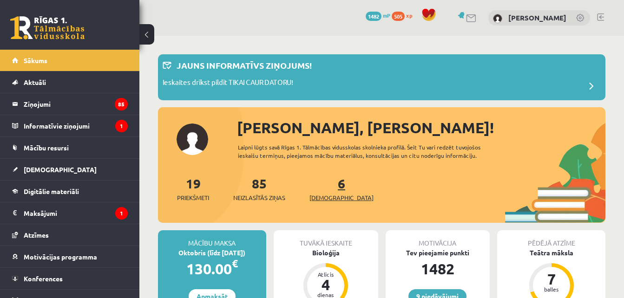
click at [326, 193] on span "[DEMOGRAPHIC_DATA]" at bounding box center [342, 197] width 64 height 9
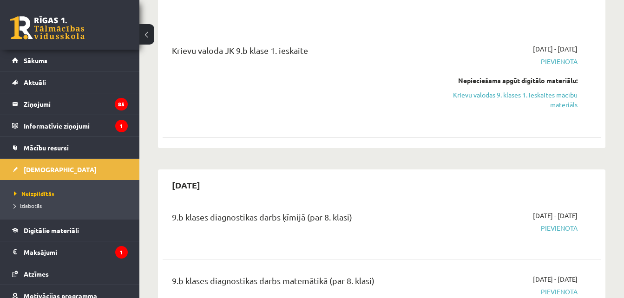
scroll to position [1017, 0]
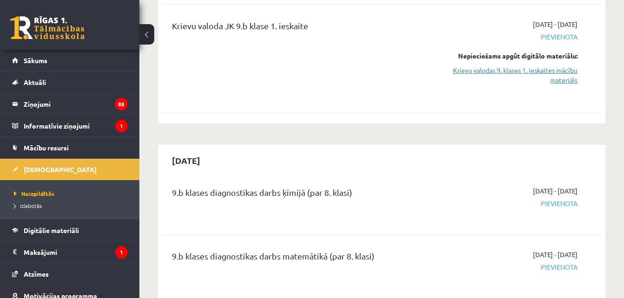
click at [563, 72] on link "Krievu valodas 9. klases 1. ieskaites mācību materiāls" at bounding box center [515, 76] width 126 height 20
click at [486, 71] on link "Krievu valodas 9. klases 1. ieskaites mācību materiāls" at bounding box center [515, 76] width 126 height 20
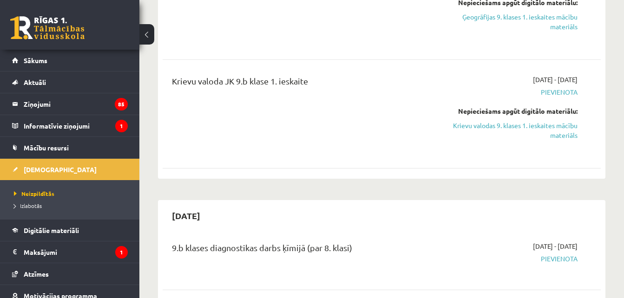
scroll to position [961, 0]
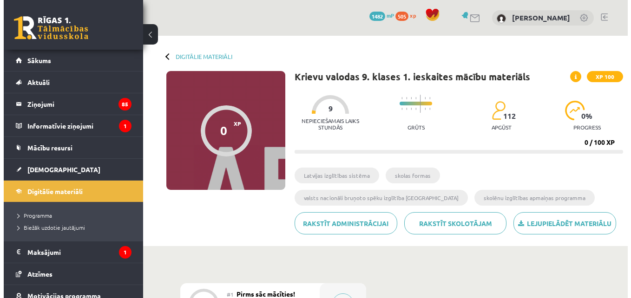
scroll to position [118, 0]
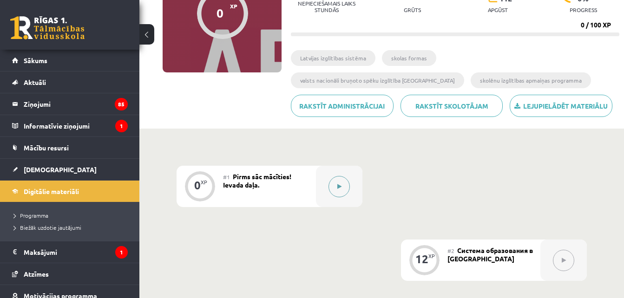
click at [335, 187] on button at bounding box center [339, 186] width 21 height 21
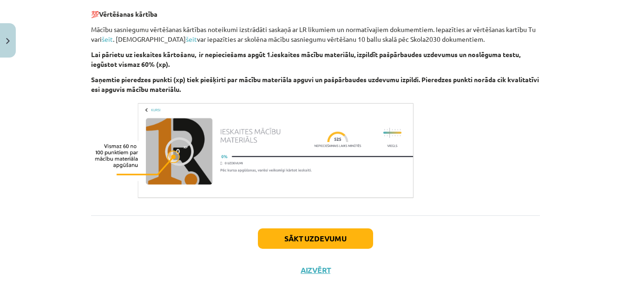
scroll to position [569, 0]
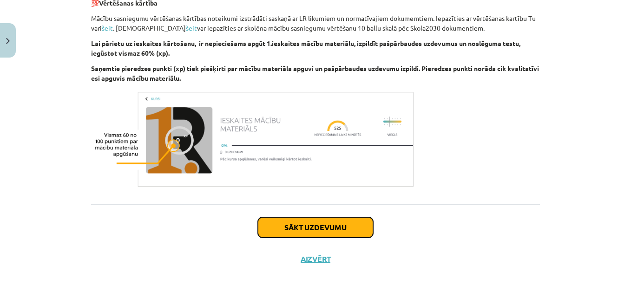
click at [354, 232] on button "Sākt uzdevumu" at bounding box center [315, 228] width 115 height 20
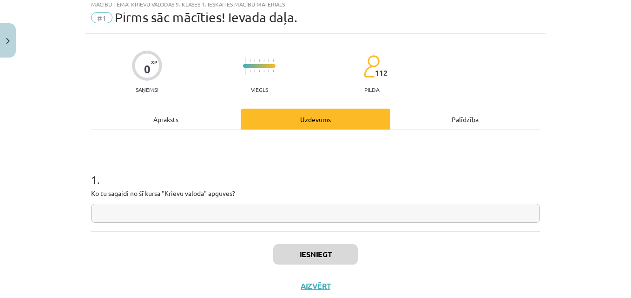
scroll to position [23, 0]
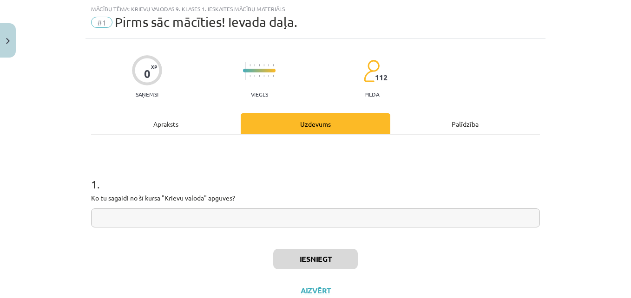
click at [289, 217] on input "text" at bounding box center [315, 218] width 449 height 19
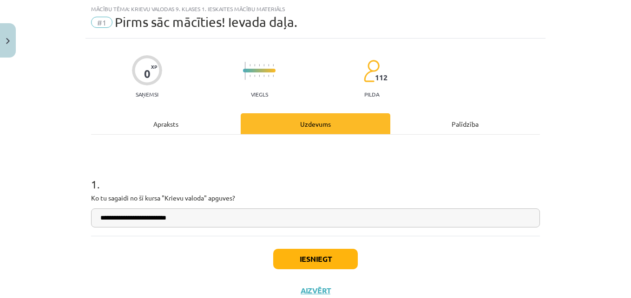
type input "**********"
click at [335, 252] on button "Iesniegt" at bounding box center [315, 259] width 85 height 20
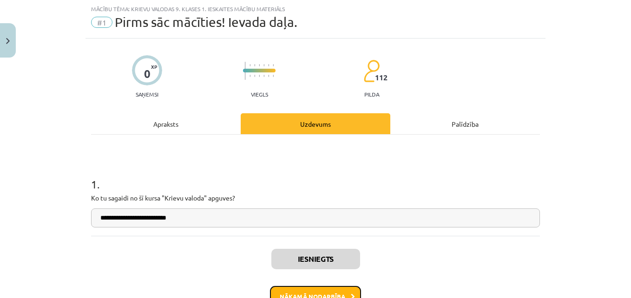
click at [343, 291] on button "Nākamā nodarbība" at bounding box center [315, 296] width 91 height 21
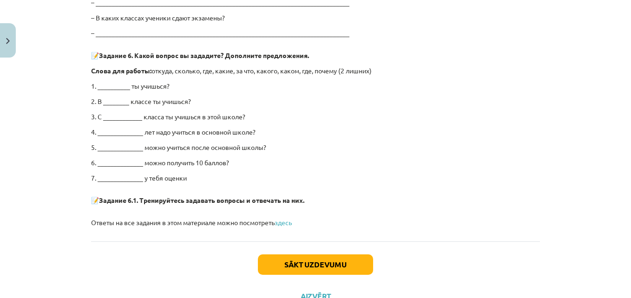
scroll to position [1849, 0]
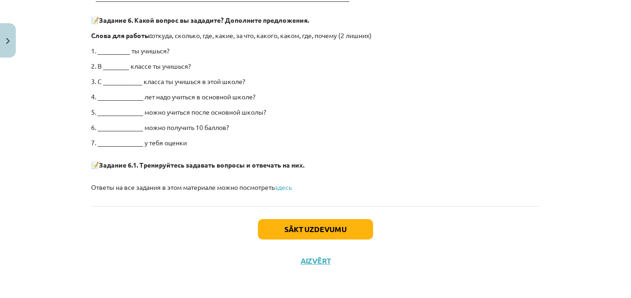
click at [104, 138] on p "7. ______________ у тебя оценки" at bounding box center [315, 143] width 449 height 10
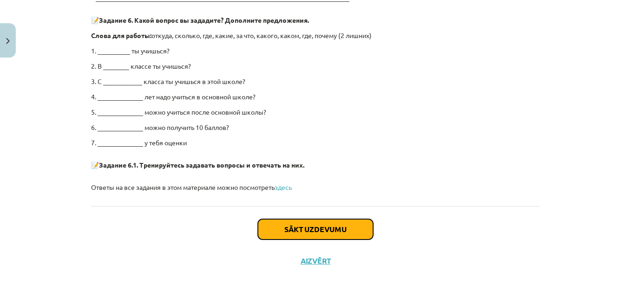
click at [313, 225] on button "Sākt uzdevumu" at bounding box center [315, 229] width 115 height 20
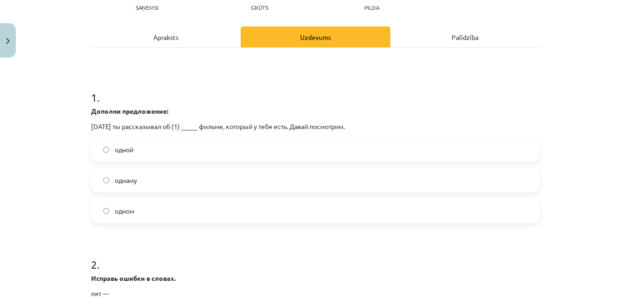
scroll to position [135, 0]
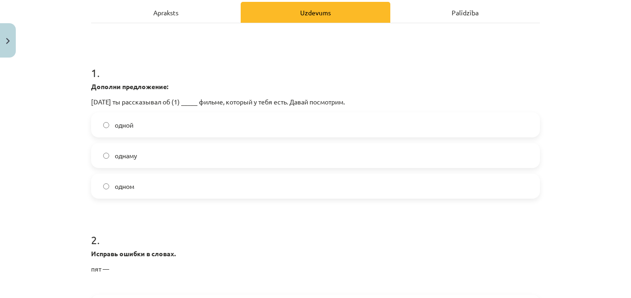
click at [219, 179] on label "одном" at bounding box center [315, 186] width 447 height 23
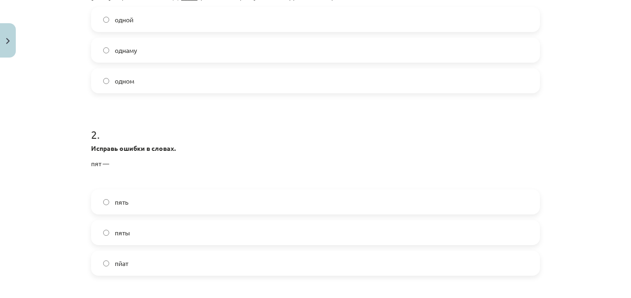
scroll to position [265, 0]
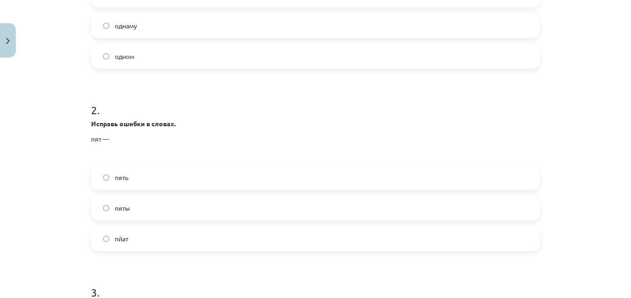
click at [140, 177] on label "пять" at bounding box center [315, 177] width 447 height 23
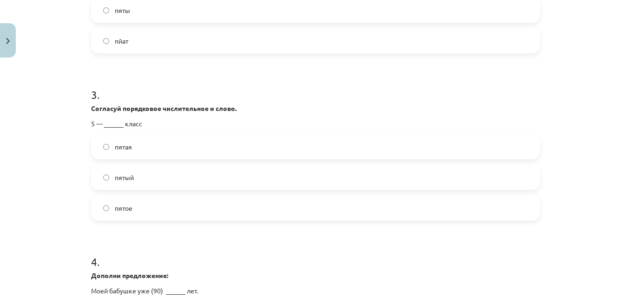
scroll to position [475, 0]
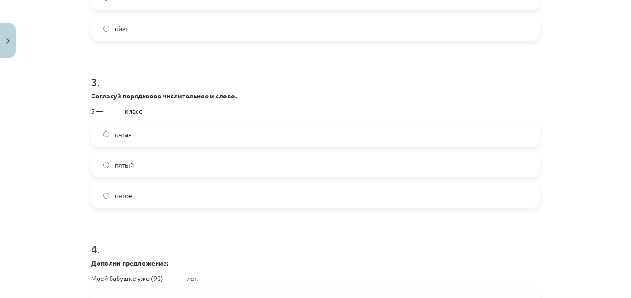
click at [125, 166] on span "пятый" at bounding box center [124, 165] width 19 height 10
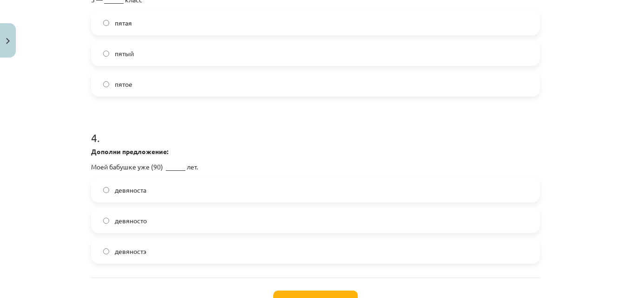
scroll to position [660, 0]
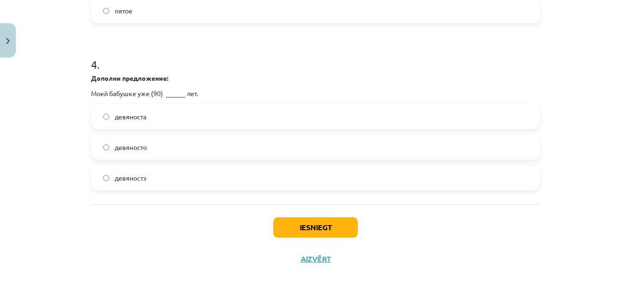
click at [155, 110] on label "девяноста" at bounding box center [315, 116] width 447 height 23
click at [306, 219] on button "Iesniegt" at bounding box center [315, 228] width 85 height 20
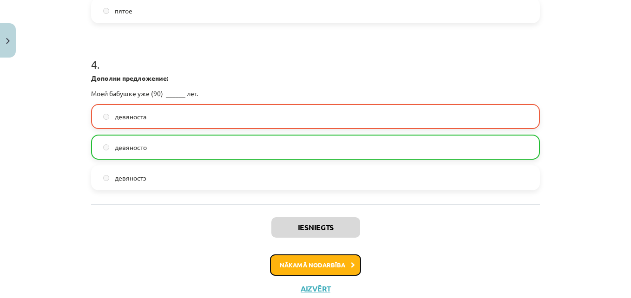
click at [297, 264] on button "Nākamā nodarbība" at bounding box center [315, 265] width 91 height 21
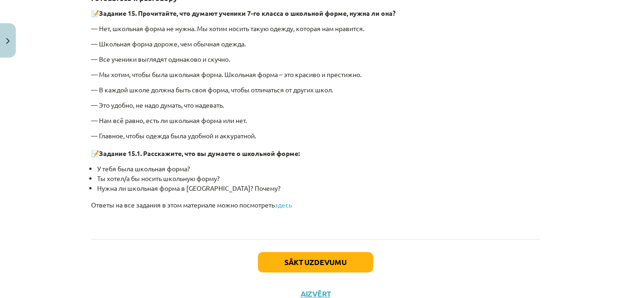
scroll to position [2206, 0]
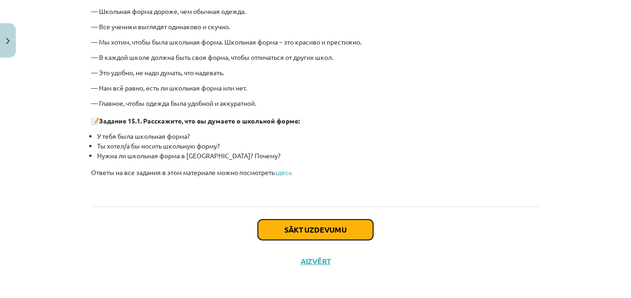
click at [295, 228] on button "Sākt uzdevumu" at bounding box center [315, 230] width 115 height 20
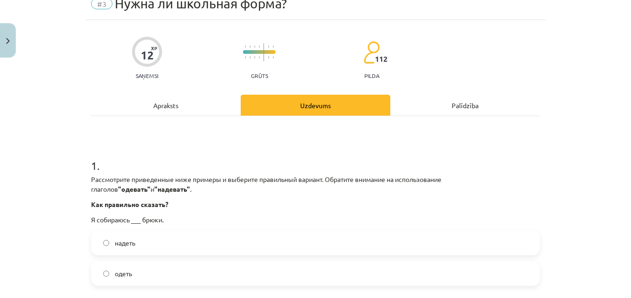
scroll to position [60, 0]
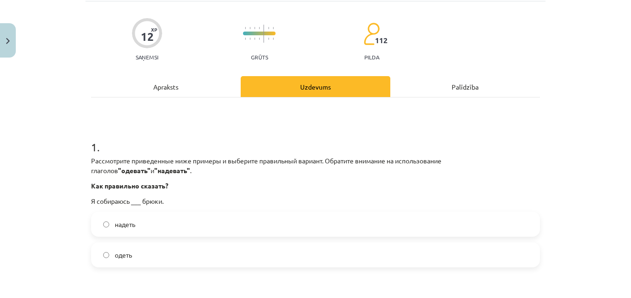
click at [167, 226] on label "надеть" at bounding box center [315, 224] width 447 height 23
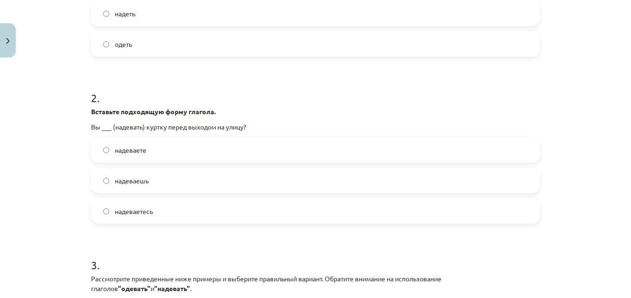
scroll to position [296, 0]
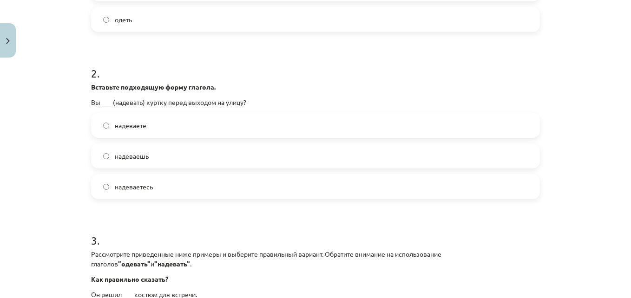
click at [241, 127] on label "надеваете" at bounding box center [315, 125] width 447 height 23
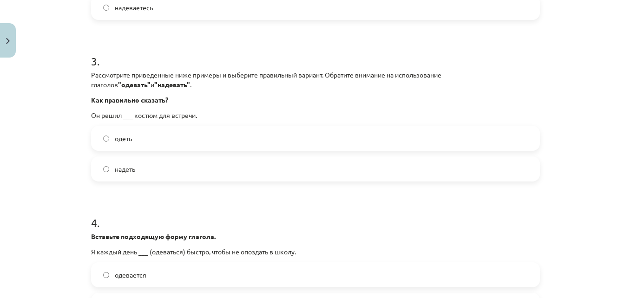
scroll to position [507, 0]
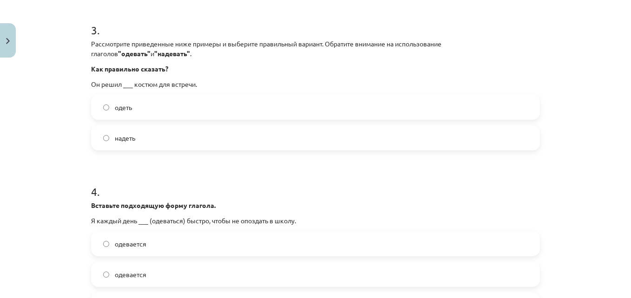
click at [170, 137] on label "надеть" at bounding box center [315, 137] width 447 height 23
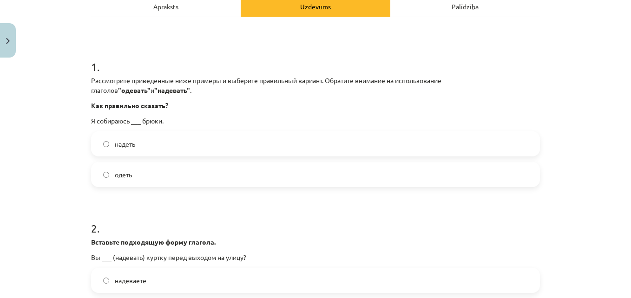
scroll to position [135, 0]
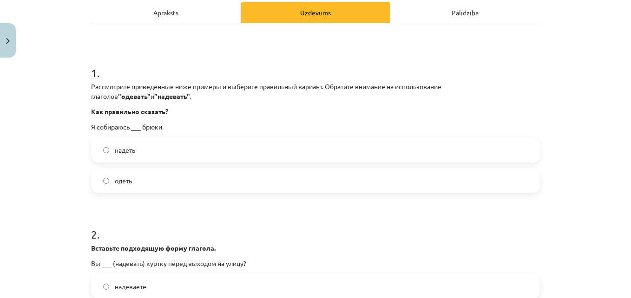
click at [190, 182] on label "одеть" at bounding box center [315, 180] width 447 height 23
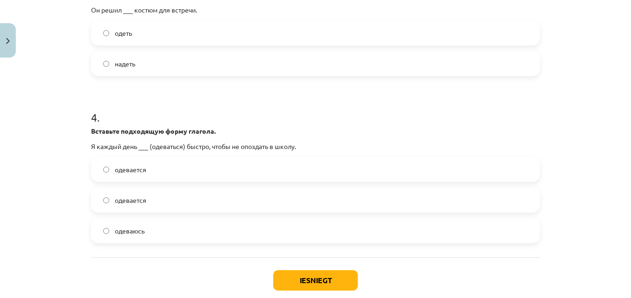
scroll to position [634, 0]
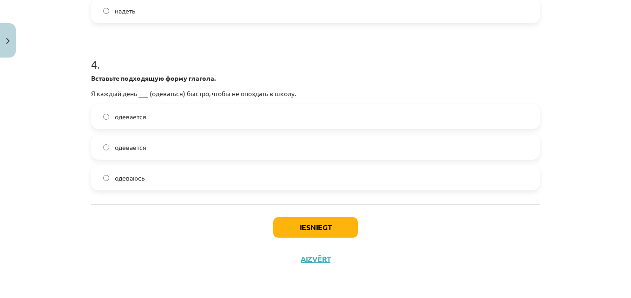
click at [269, 180] on label "одеваюсь" at bounding box center [315, 177] width 447 height 23
click at [342, 237] on button "Iesniegt" at bounding box center [315, 228] width 85 height 20
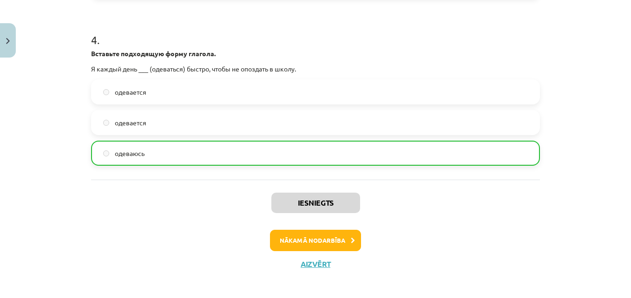
scroll to position [664, 0]
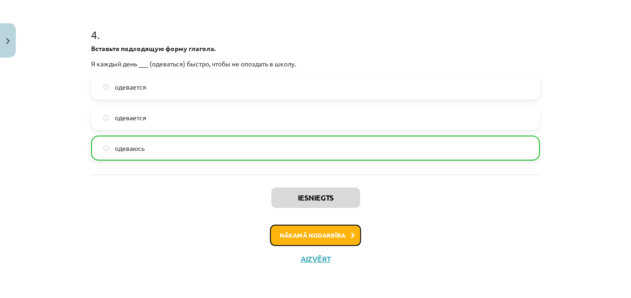
click at [306, 232] on button "Nākamā nodarbība" at bounding box center [315, 235] width 91 height 21
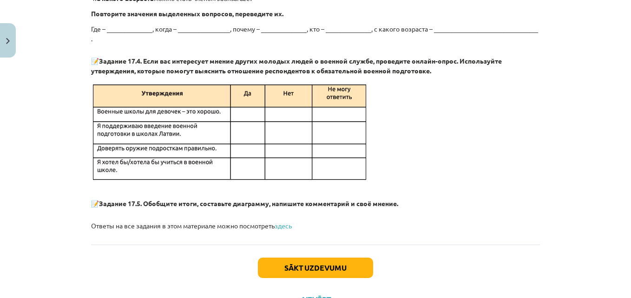
scroll to position [1725, 0]
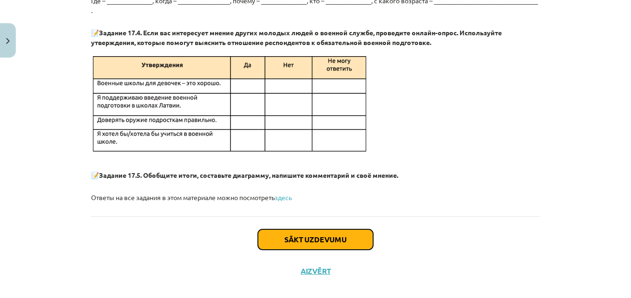
click at [317, 230] on button "Sākt uzdevumu" at bounding box center [315, 240] width 115 height 20
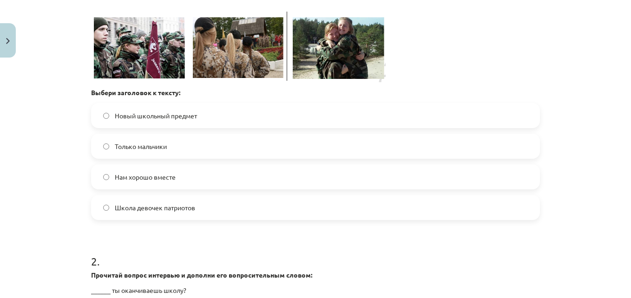
scroll to position [327, 0]
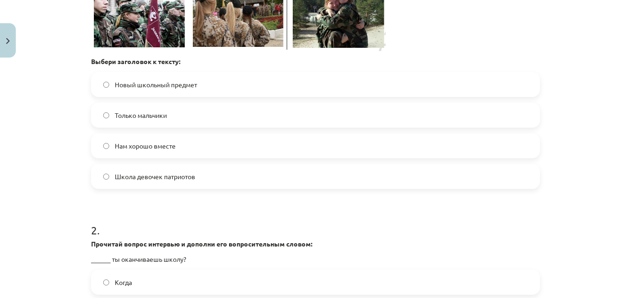
click at [194, 138] on label "Нам хорошо вместе" at bounding box center [315, 145] width 447 height 23
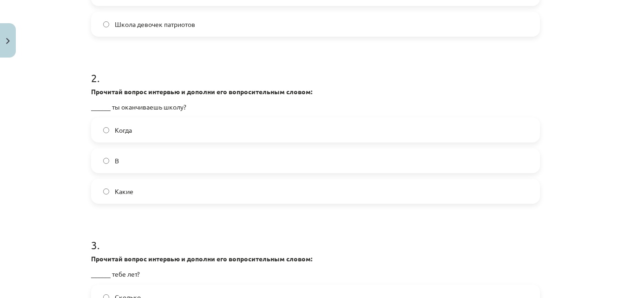
scroll to position [488, 0]
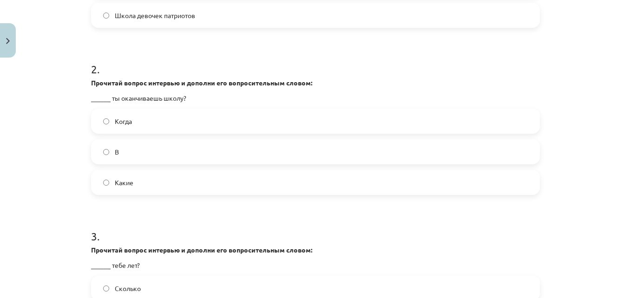
click at [133, 118] on label "Когда" at bounding box center [315, 121] width 447 height 23
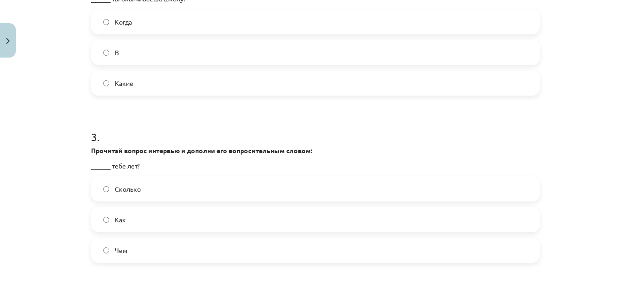
scroll to position [674, 0]
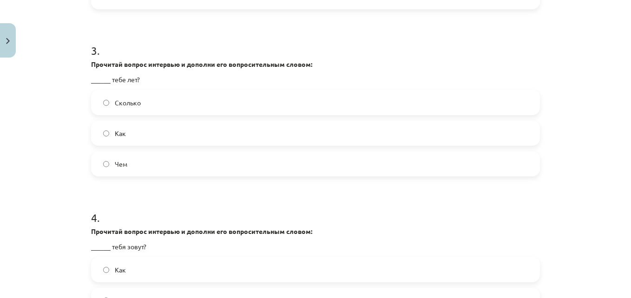
click at [397, 106] on label "Сколько" at bounding box center [315, 102] width 447 height 23
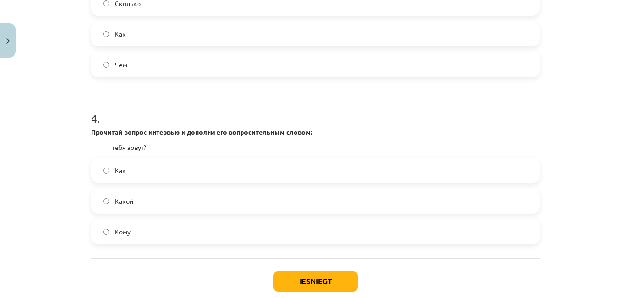
scroll to position [827, 0]
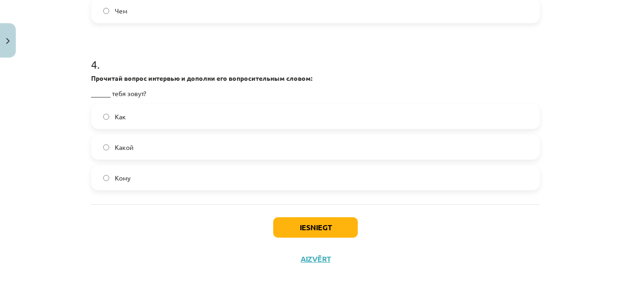
drag, startPoint x: 202, startPoint y: 123, endPoint x: 218, endPoint y: 108, distance: 21.7
click at [218, 108] on label "Как" at bounding box center [315, 116] width 447 height 23
click at [298, 222] on button "Iesniegt" at bounding box center [315, 228] width 85 height 20
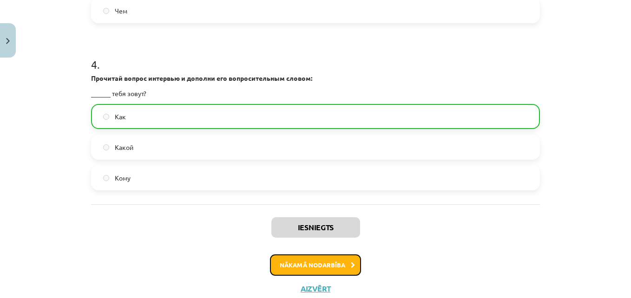
click at [322, 274] on button "Nākamā nodarbība" at bounding box center [315, 265] width 91 height 21
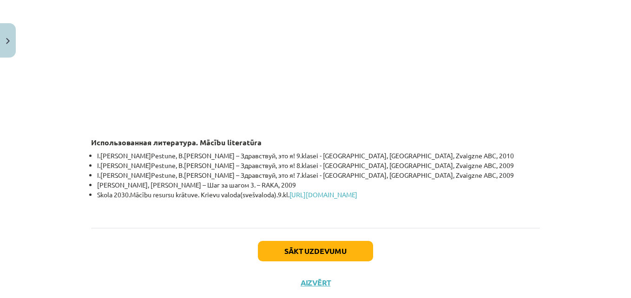
scroll to position [2802, 0]
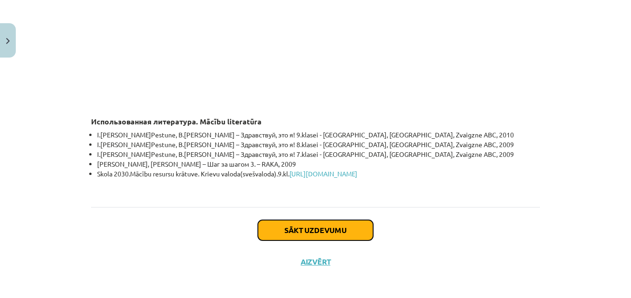
click at [307, 220] on button "Sākt uzdevumu" at bounding box center [315, 230] width 115 height 20
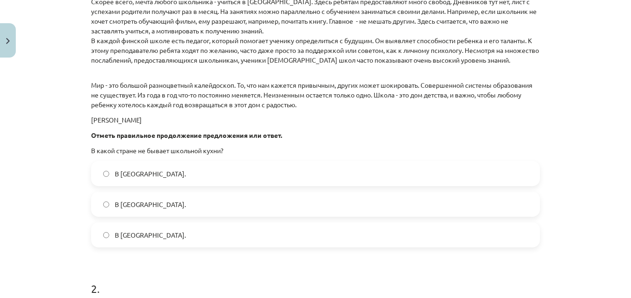
scroll to position [655, 0]
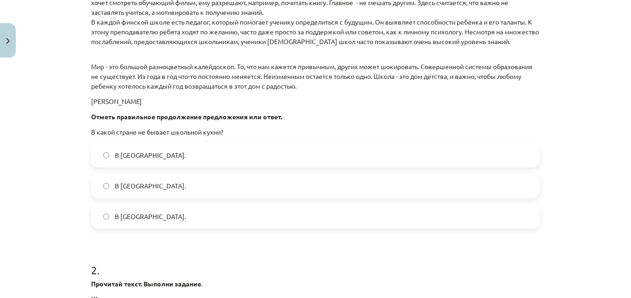
click at [199, 179] on label "В Норвегии." at bounding box center [315, 185] width 447 height 23
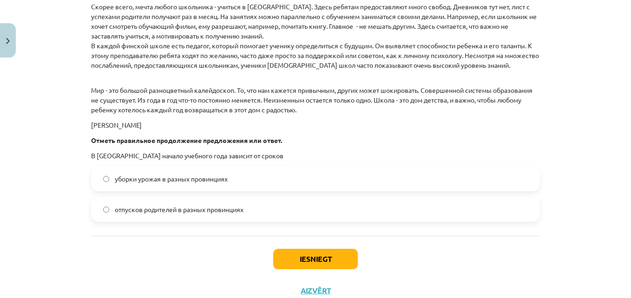
scroll to position [1381, 0]
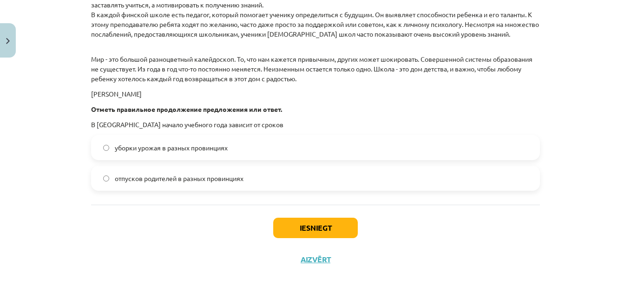
click at [265, 149] on label "уборки урожая в разных провинциях" at bounding box center [315, 147] width 447 height 23
click at [295, 224] on button "Iesniegt" at bounding box center [315, 228] width 85 height 20
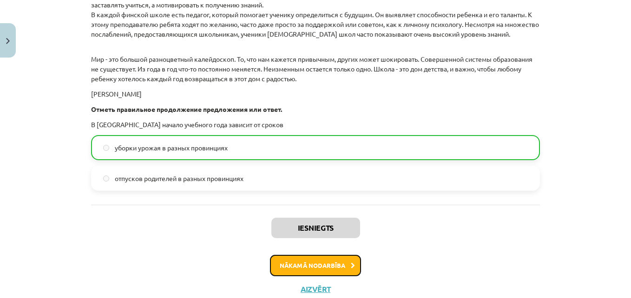
click at [317, 265] on button "Nākamā nodarbība" at bounding box center [315, 265] width 91 height 21
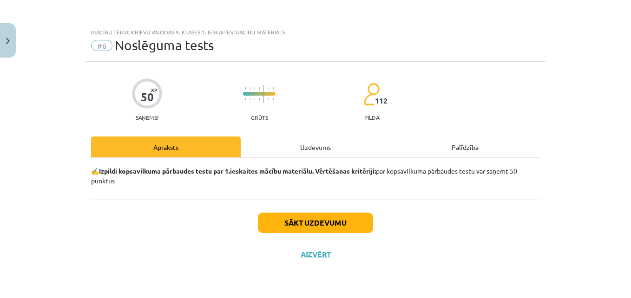
scroll to position [0, 0]
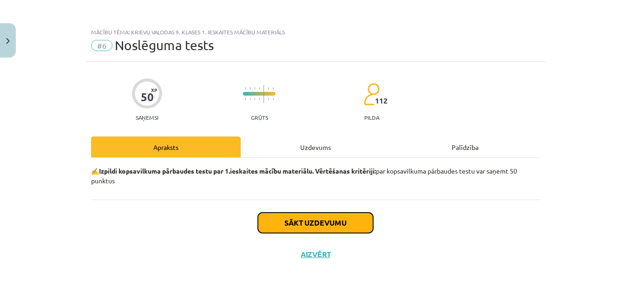
click at [329, 218] on button "Sākt uzdevumu" at bounding box center [315, 223] width 115 height 20
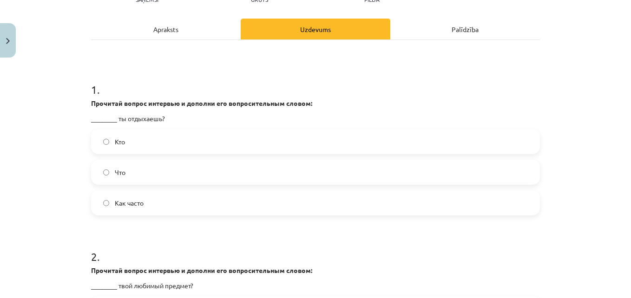
scroll to position [130, 0]
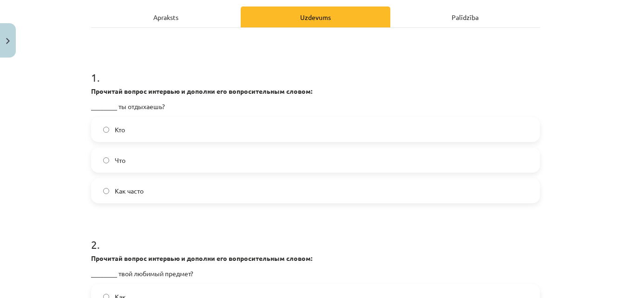
click at [188, 195] on label "Как часто" at bounding box center [315, 190] width 447 height 23
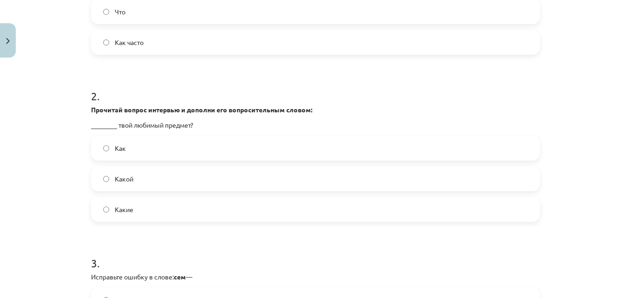
scroll to position [297, 0]
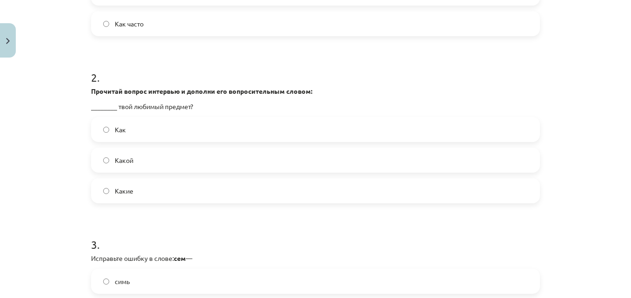
click at [199, 157] on label "Какой" at bounding box center [315, 160] width 447 height 23
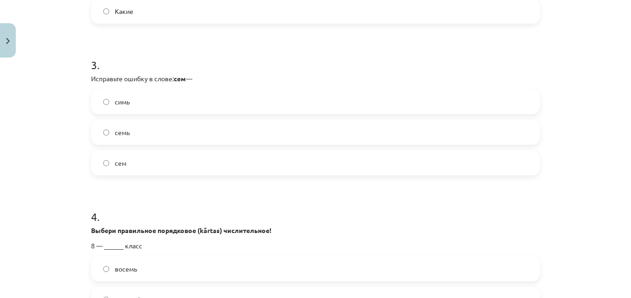
scroll to position [527, 0]
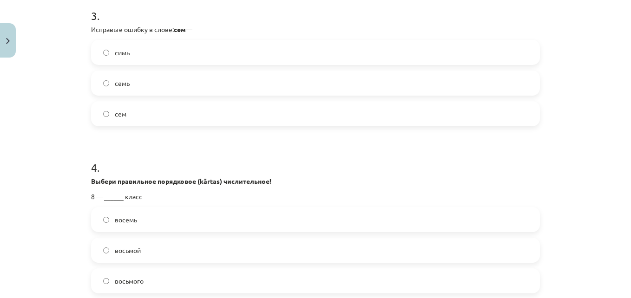
click at [167, 77] on label "семь" at bounding box center [315, 83] width 447 height 23
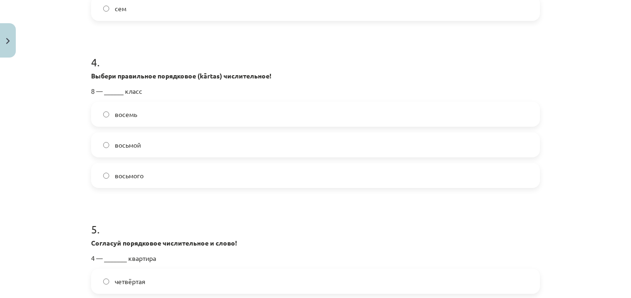
scroll to position [645, 0]
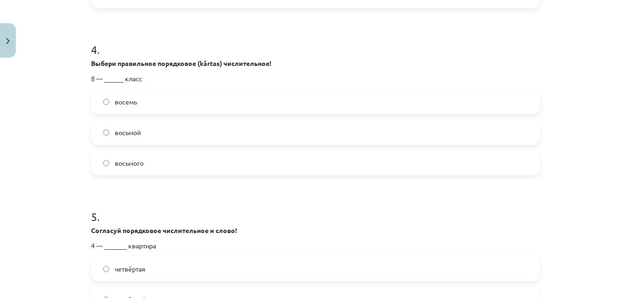
click at [174, 128] on label "восьмой" at bounding box center [315, 132] width 447 height 23
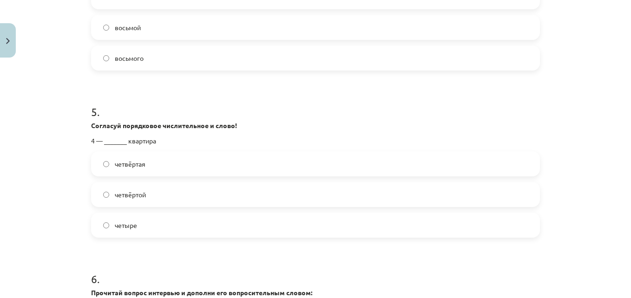
scroll to position [793, 0]
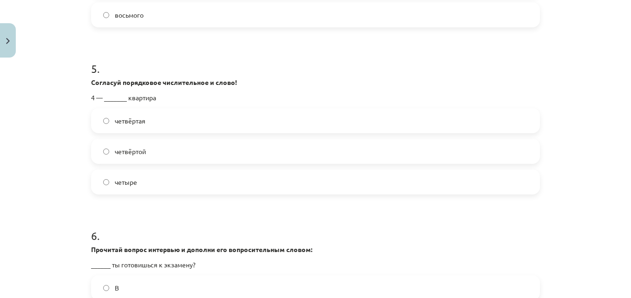
click at [195, 119] on label "четвёртая" at bounding box center [315, 120] width 447 height 23
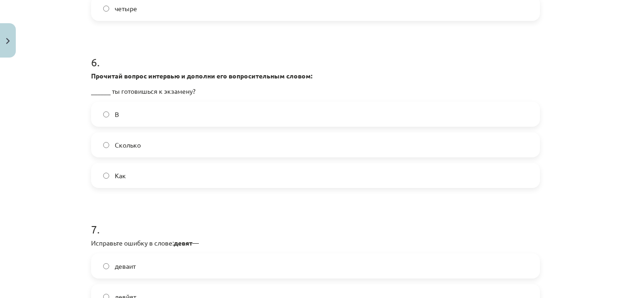
scroll to position [985, 0]
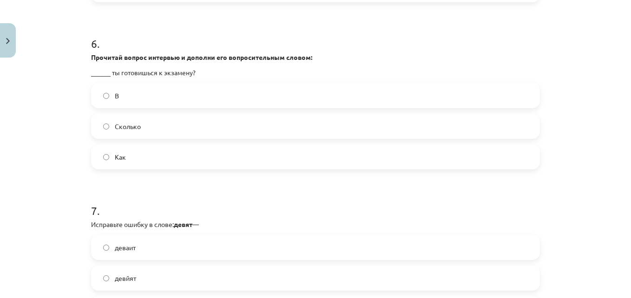
click at [179, 153] on label "Как" at bounding box center [315, 156] width 447 height 23
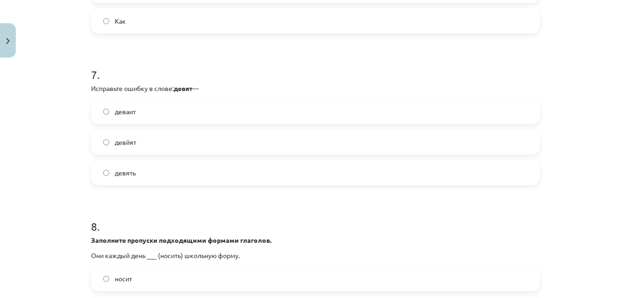
scroll to position [1159, 0]
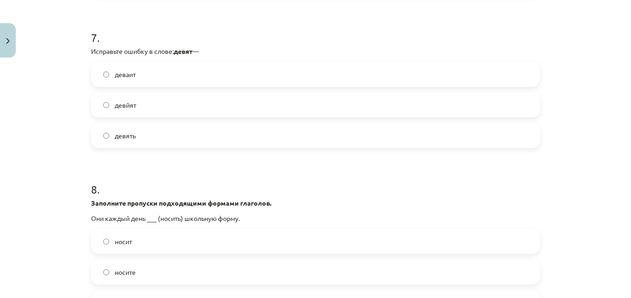
click at [168, 130] on label "девять" at bounding box center [315, 135] width 447 height 23
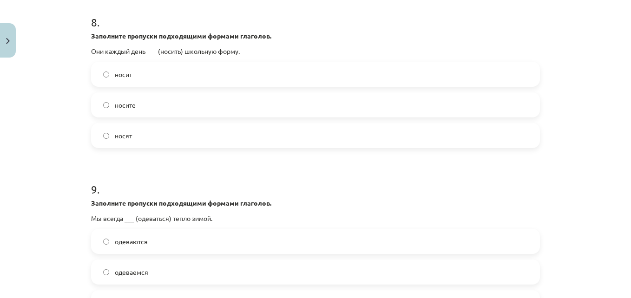
scroll to position [1333, 0]
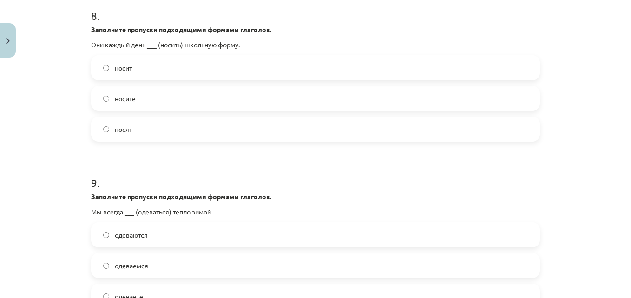
click at [191, 130] on label "носят" at bounding box center [315, 129] width 447 height 23
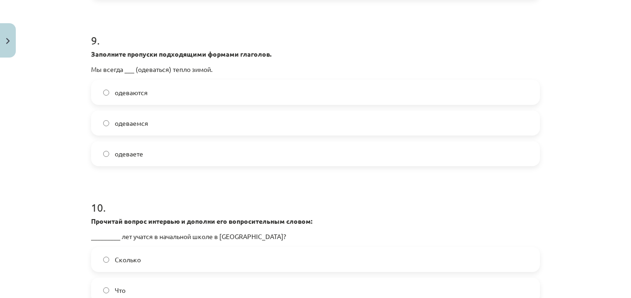
scroll to position [1494, 0]
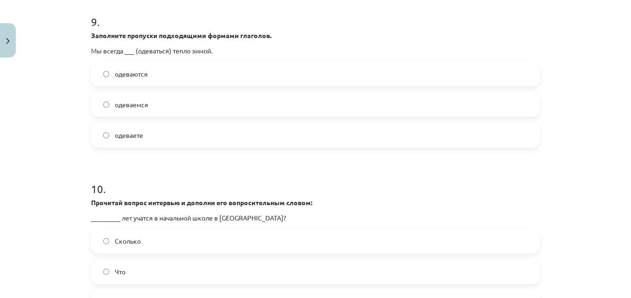
click at [194, 104] on label "одеваемся" at bounding box center [315, 104] width 447 height 23
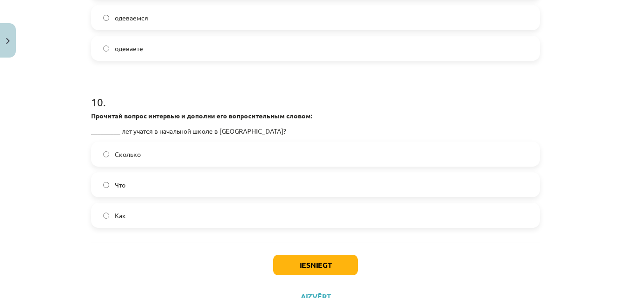
scroll to position [1618, 0]
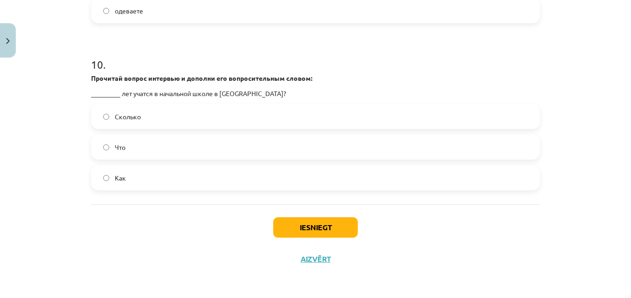
click at [174, 122] on label "Сколько" at bounding box center [315, 116] width 447 height 23
click at [313, 219] on button "Iesniegt" at bounding box center [315, 228] width 85 height 20
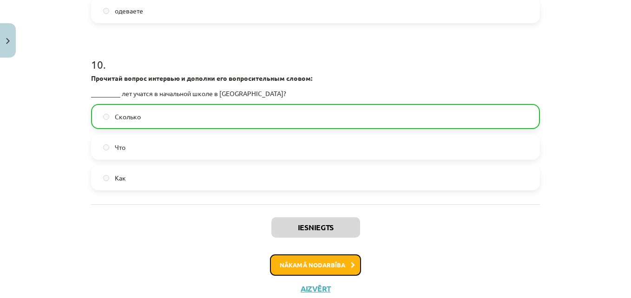
click at [304, 266] on button "Nākamā nodarbība" at bounding box center [315, 265] width 91 height 21
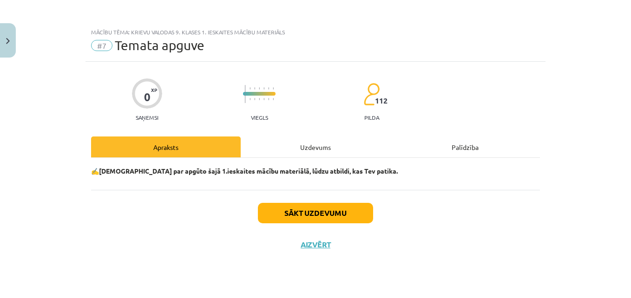
scroll to position [0, 0]
click at [340, 212] on button "Sākt uzdevumu" at bounding box center [315, 213] width 115 height 20
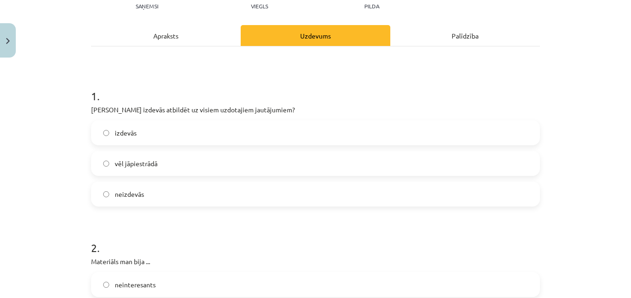
scroll to position [130, 0]
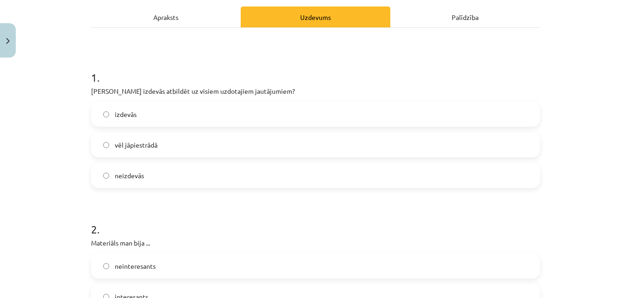
click at [257, 106] on label "izdevās" at bounding box center [315, 114] width 447 height 23
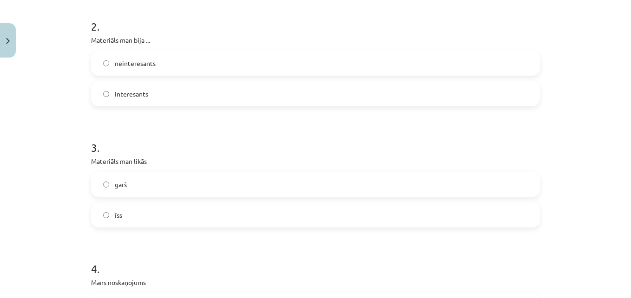
scroll to position [352, 0]
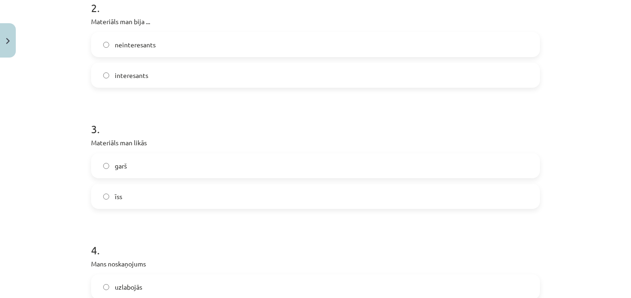
click at [239, 83] on label "interesants" at bounding box center [315, 75] width 447 height 23
drag, startPoint x: 201, startPoint y: 194, endPoint x: 424, endPoint y: 235, distance: 227.4
click at [424, 235] on form "1 . Vai Tev izdevās atbildēt uz visiem uzdotajiem jautājumiem? izdevās vēl jāpi…" at bounding box center [315, 266] width 449 height 867
drag, startPoint x: 424, startPoint y: 235, endPoint x: 493, endPoint y: 204, distance: 75.1
click at [493, 204] on label "īss" at bounding box center [315, 196] width 447 height 23
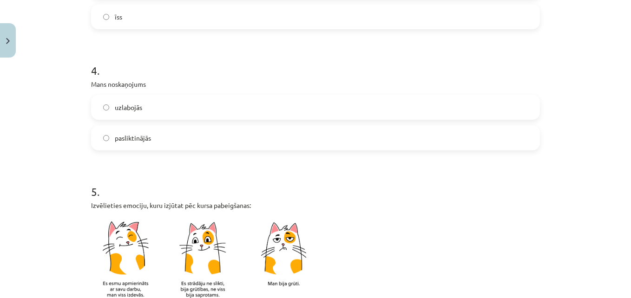
scroll to position [556, 0]
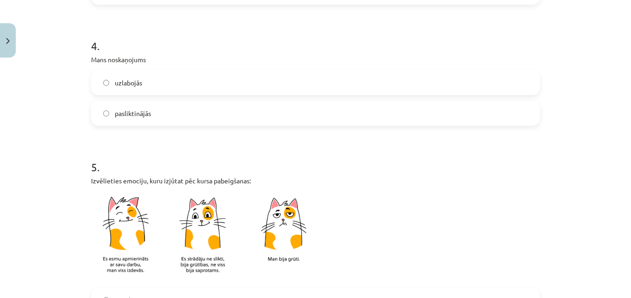
click at [290, 88] on label "uzlabojās" at bounding box center [315, 82] width 447 height 23
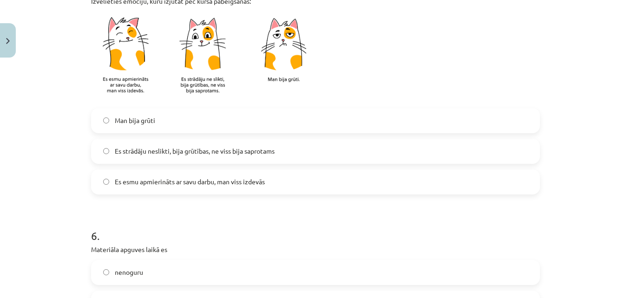
scroll to position [761, 0]
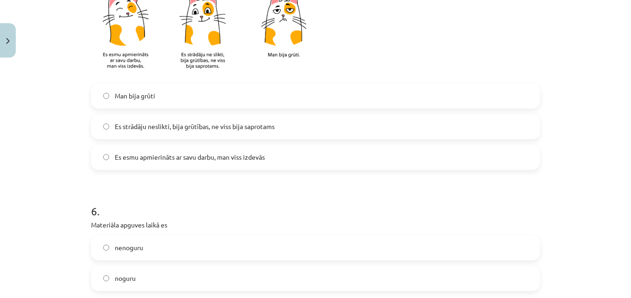
click at [225, 159] on span "Es esmu apmierināts ar savu darbu, man viss izdevās" at bounding box center [190, 157] width 150 height 10
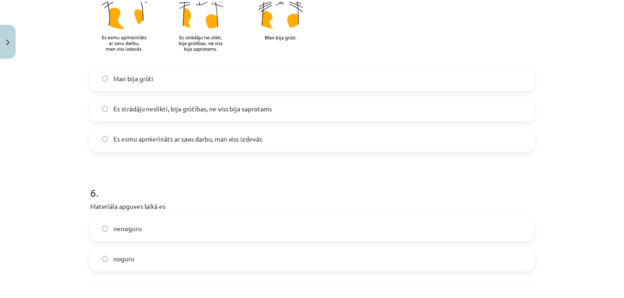
scroll to position [862, 0]
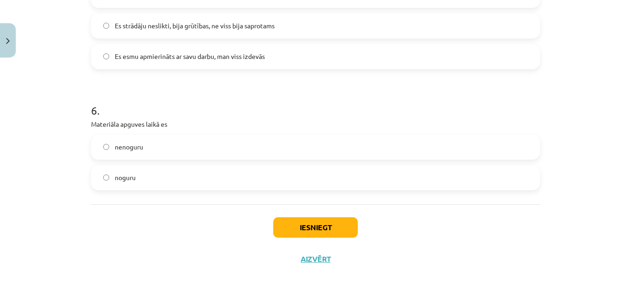
click at [176, 169] on label "noguru" at bounding box center [315, 177] width 447 height 23
click at [326, 224] on button "Iesniegt" at bounding box center [315, 228] width 85 height 20
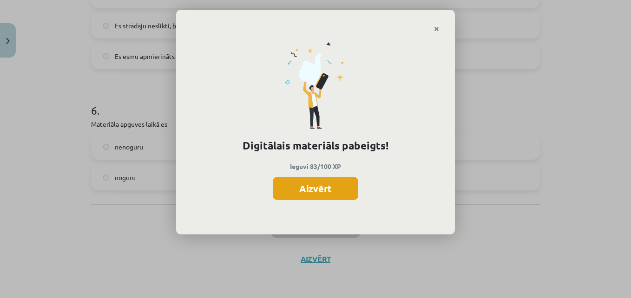
click at [332, 192] on button "Aizvērt" at bounding box center [316, 188] width 86 height 23
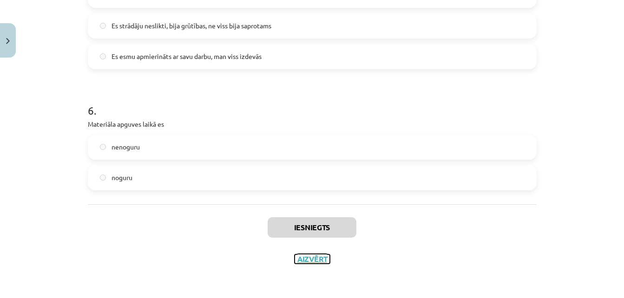
click at [313, 261] on button "Aizvērt" at bounding box center [312, 259] width 35 height 9
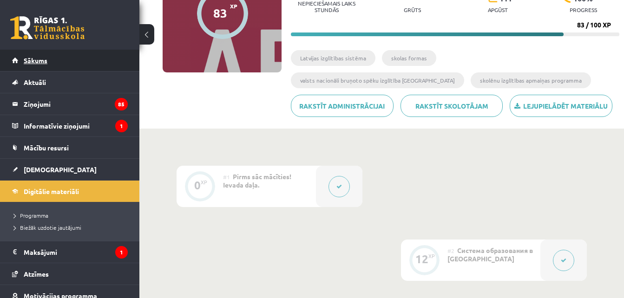
click at [77, 55] on link "Sākums" at bounding box center [70, 60] width 116 height 21
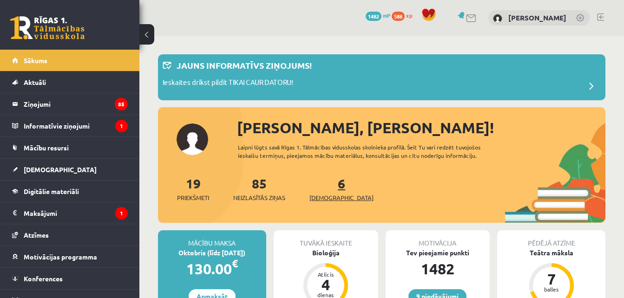
click at [329, 200] on span "[DEMOGRAPHIC_DATA]" at bounding box center [342, 197] width 64 height 9
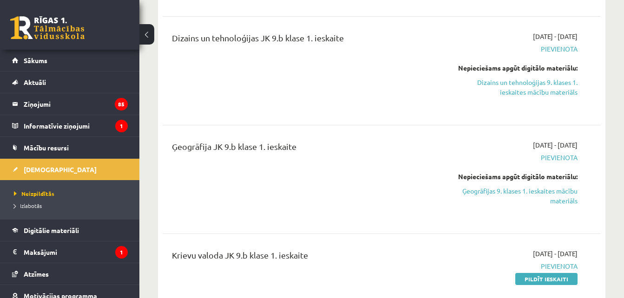
scroll to position [855, 0]
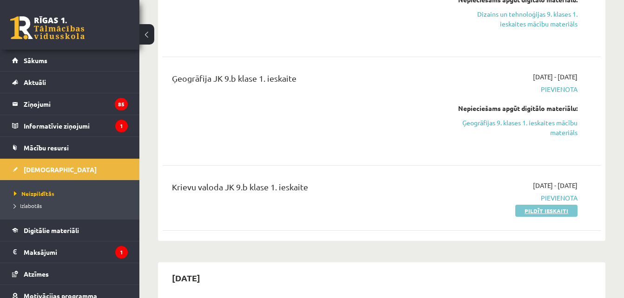
click at [555, 207] on link "Pildīt ieskaiti" at bounding box center [546, 211] width 62 height 12
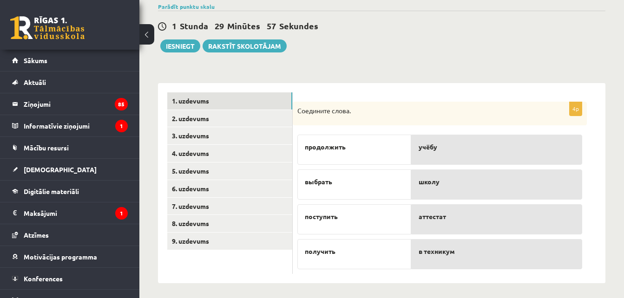
scroll to position [79, 0]
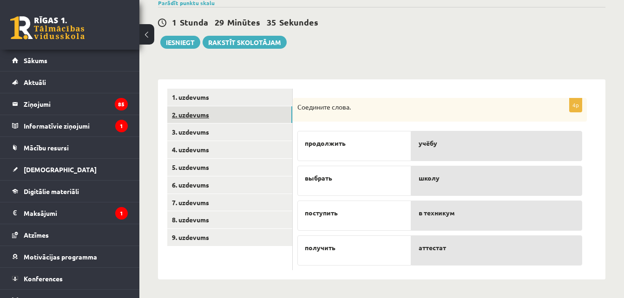
click at [231, 114] on link "2. uzdevums" at bounding box center [229, 114] width 125 height 17
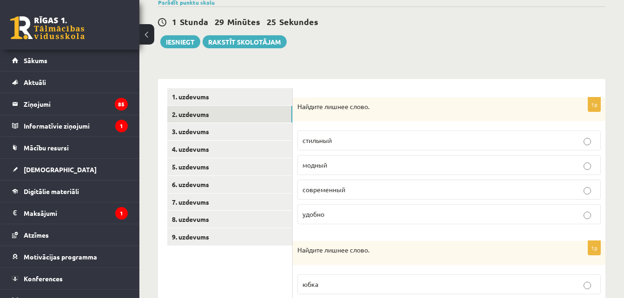
click at [366, 208] on label "удобно" at bounding box center [449, 215] width 304 height 20
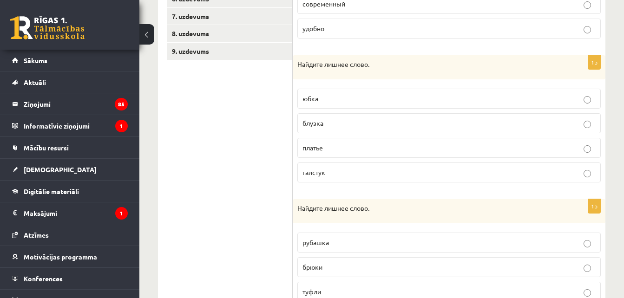
scroll to position [277, 0]
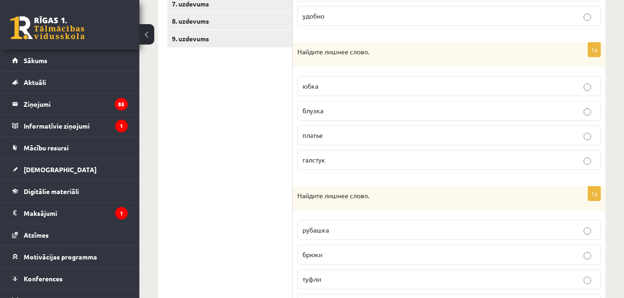
click at [378, 159] on p "галстук" at bounding box center [449, 160] width 293 height 10
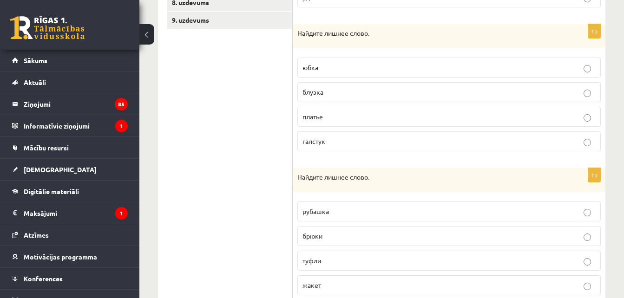
scroll to position [329, 0]
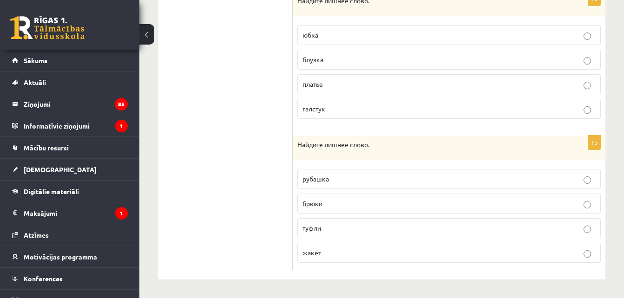
click at [430, 227] on p "туфли" at bounding box center [449, 229] width 293 height 10
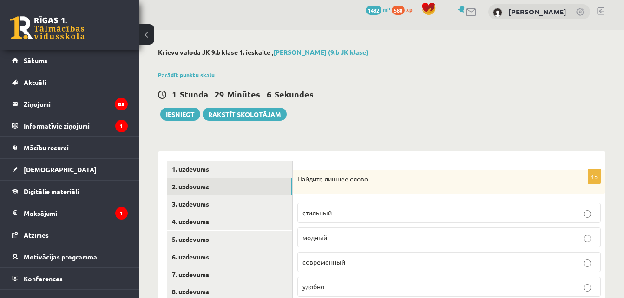
scroll to position [0, 0]
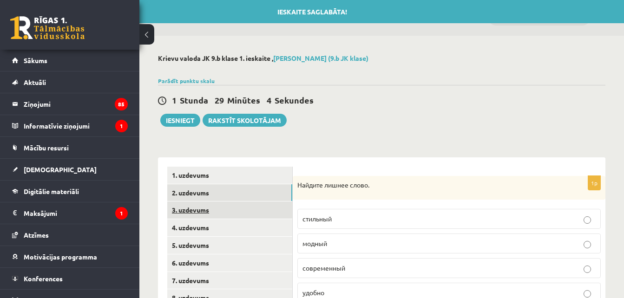
click at [244, 208] on link "3. uzdevums" at bounding box center [229, 210] width 125 height 17
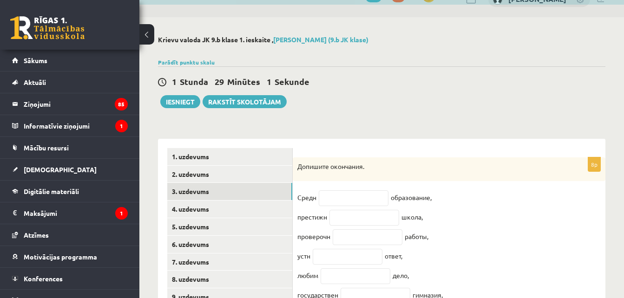
scroll to position [99, 0]
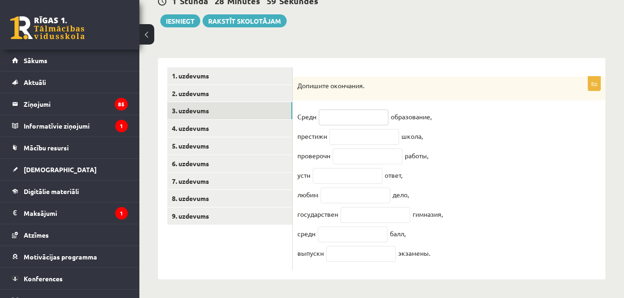
click at [345, 125] on input "text" at bounding box center [354, 118] width 70 height 16
click at [358, 115] on input "text" at bounding box center [354, 118] width 70 height 16
click at [333, 142] on input "text" at bounding box center [365, 137] width 70 height 16
click at [339, 160] on input "text" at bounding box center [368, 157] width 70 height 16
click at [342, 116] on input "text" at bounding box center [354, 118] width 70 height 16
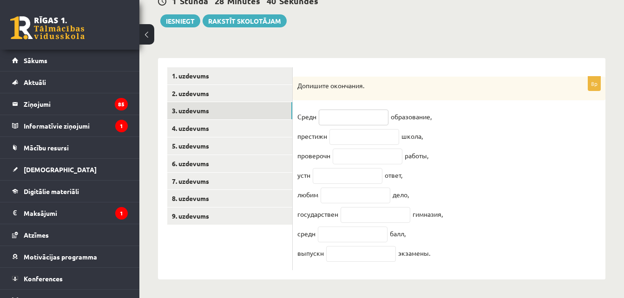
type input "*****"
click at [344, 120] on input "*****" at bounding box center [354, 118] width 70 height 16
type input "*"
click at [502, 87] on p "Допишите окончания." at bounding box center [425, 85] width 257 height 9
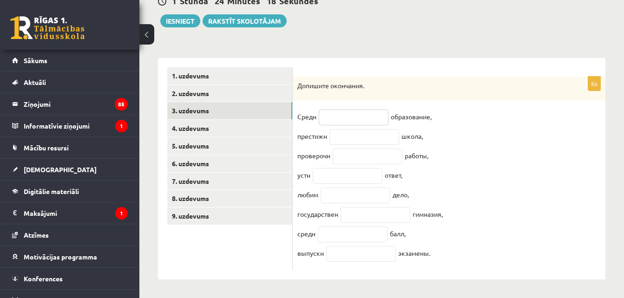
click at [352, 117] on input "text" at bounding box center [354, 118] width 70 height 16
type input "**"
click at [351, 138] on input "text" at bounding box center [365, 137] width 70 height 16
type input "**"
click at [362, 158] on input "text" at bounding box center [368, 157] width 70 height 16
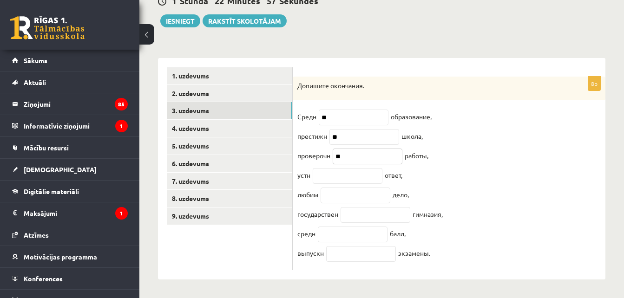
type input "**"
click at [350, 175] on input "text" at bounding box center [348, 176] width 70 height 16
type input "**"
click at [368, 194] on input "text" at bounding box center [356, 196] width 70 height 16
type input "**"
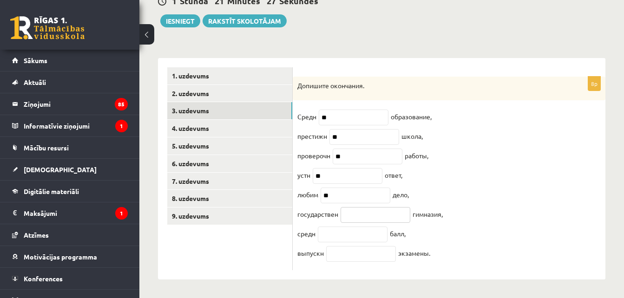
click at [390, 223] on input "text" at bounding box center [376, 215] width 70 height 16
type input "***"
click at [372, 243] on input "text" at bounding box center [353, 235] width 70 height 16
click at [353, 239] on input "text" at bounding box center [353, 235] width 70 height 16
type input "**"
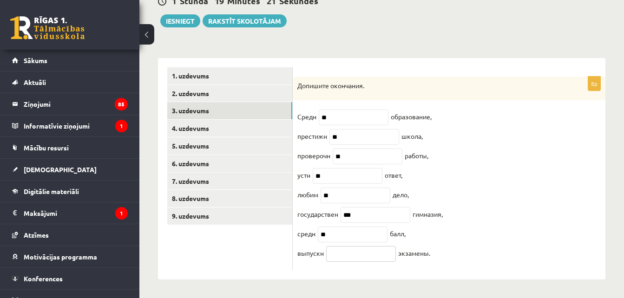
click at [372, 262] on input "text" at bounding box center [361, 254] width 70 height 16
click at [219, 126] on link "4. uzdevums" at bounding box center [229, 128] width 125 height 17
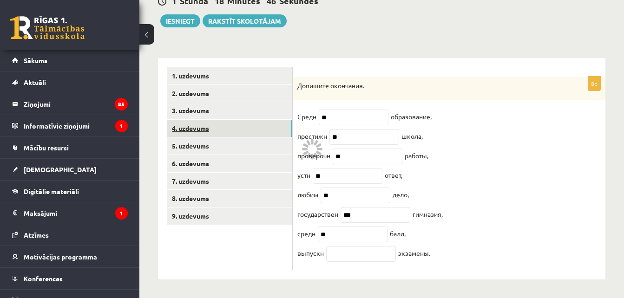
scroll to position [88, 0]
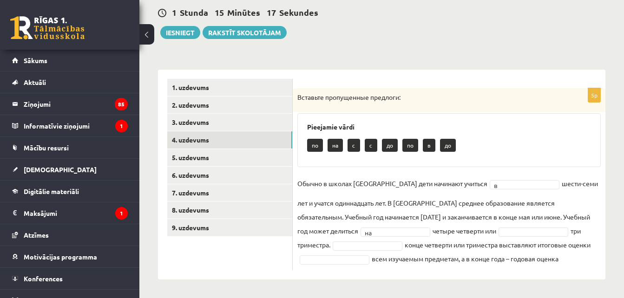
click at [479, 225] on fieldset "Обычно в школах России дети начинают учиться в * шести-семи лет и учатся одинна…" at bounding box center [449, 221] width 304 height 89
drag, startPoint x: 479, startPoint y: 225, endPoint x: 471, endPoint y: 238, distance: 14.8
click at [471, 238] on fieldset "Обычно в школах России дети начинают учиться в * шести-семи лет и учатся одинна…" at bounding box center [449, 221] width 304 height 89
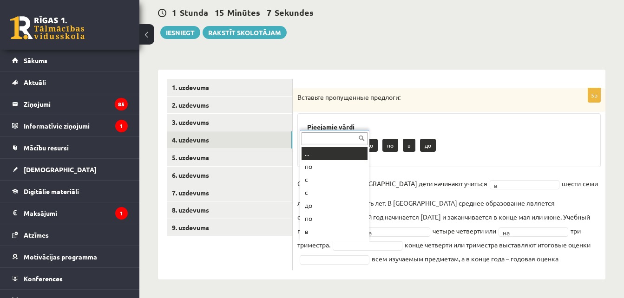
scroll to position [11, 0]
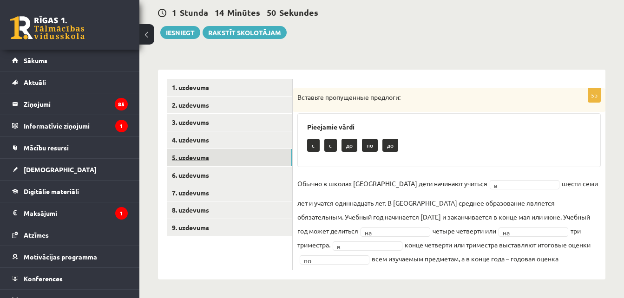
click at [211, 161] on link "5. uzdevums" at bounding box center [229, 157] width 125 height 17
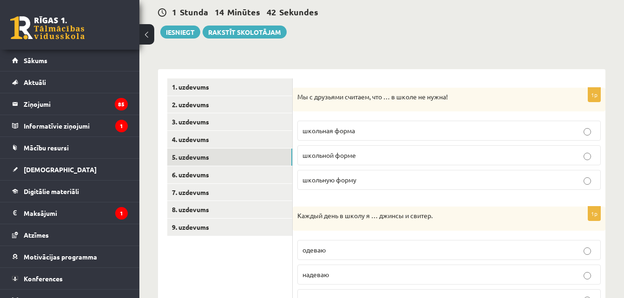
click at [344, 128] on span "школьная форма" at bounding box center [329, 130] width 53 height 8
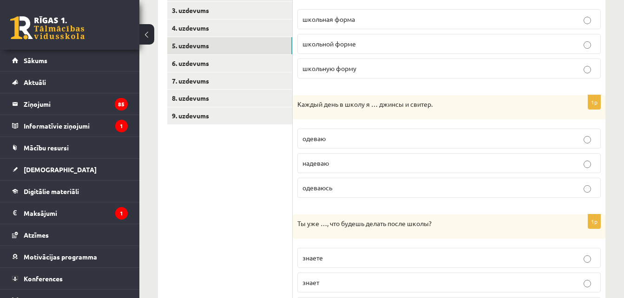
scroll to position [207, 0]
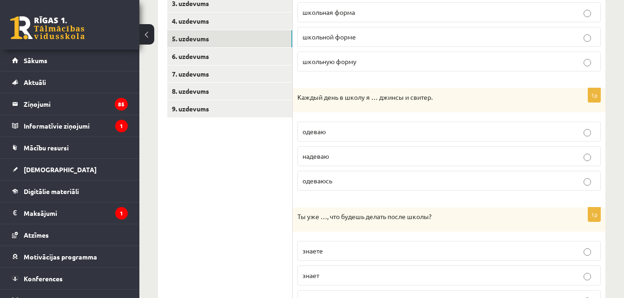
click at [407, 122] on label "одеваю" at bounding box center [449, 132] width 304 height 20
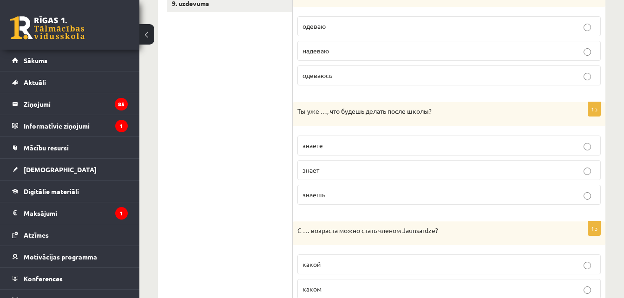
scroll to position [325, 0]
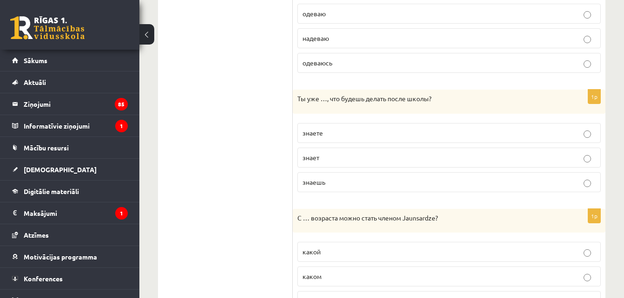
click at [429, 175] on label "знаешь" at bounding box center [449, 182] width 304 height 20
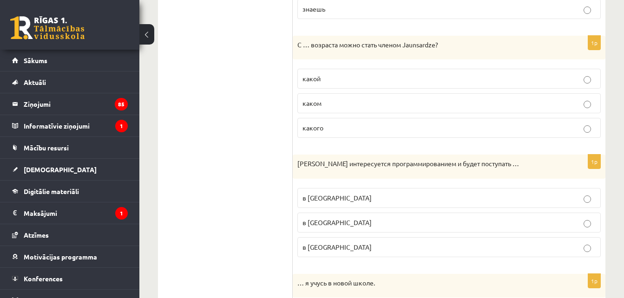
scroll to position [511, 0]
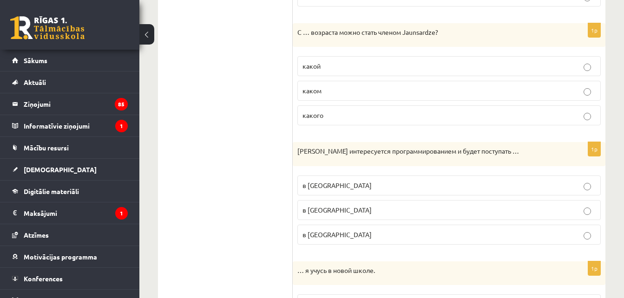
click at [356, 121] on label "какого" at bounding box center [449, 116] width 304 height 20
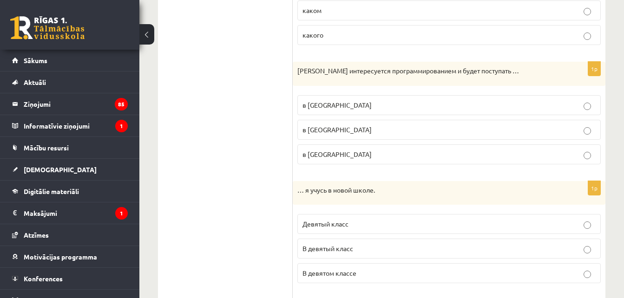
scroll to position [641, 0]
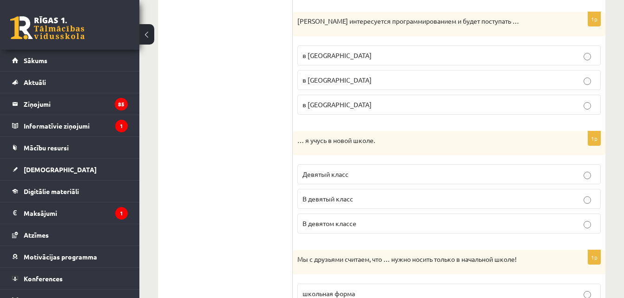
click at [257, 189] on ul "1. uzdevums 2. uzdevums 3. uzdevums 4. uzdevums 5. uzdevums 6. uzdevums 7. uzde…" at bounding box center [229, 122] width 125 height 1193
click at [407, 51] on p "в Рижском Техническом университете" at bounding box center [449, 56] width 293 height 10
click at [372, 106] on span "в Рижскую Техническую университету" at bounding box center [337, 104] width 69 height 8
click at [432, 52] on p "в Рижском Техническом университете" at bounding box center [449, 56] width 293 height 10
click at [442, 73] on label "в Рижский Технический университет" at bounding box center [449, 80] width 304 height 20
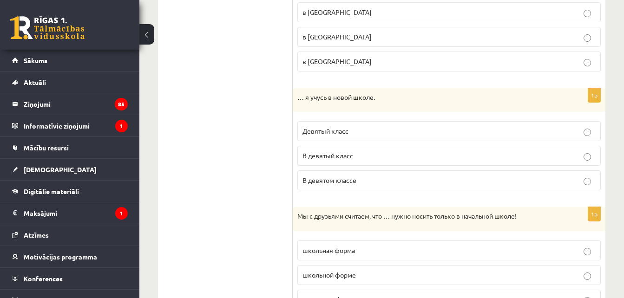
scroll to position [734, 0]
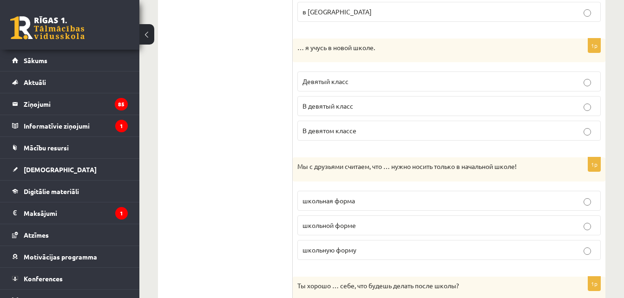
click at [387, 125] on label "В девятом классе" at bounding box center [449, 131] width 304 height 20
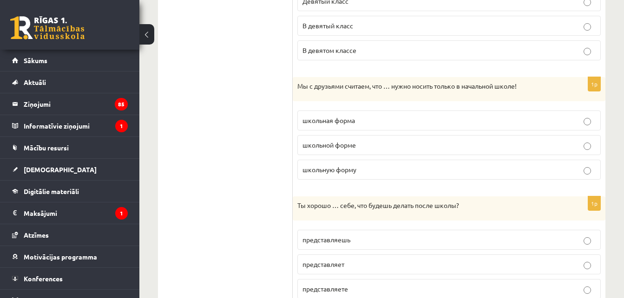
scroll to position [876, 0]
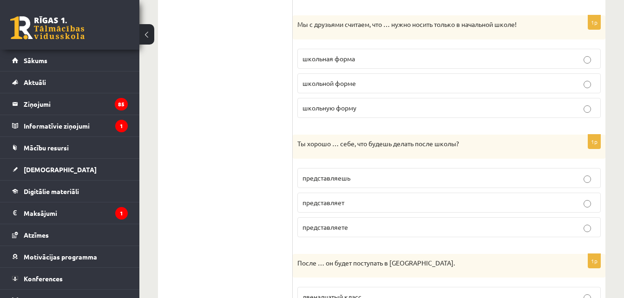
click at [417, 104] on p "школьную форму" at bounding box center [449, 108] width 293 height 10
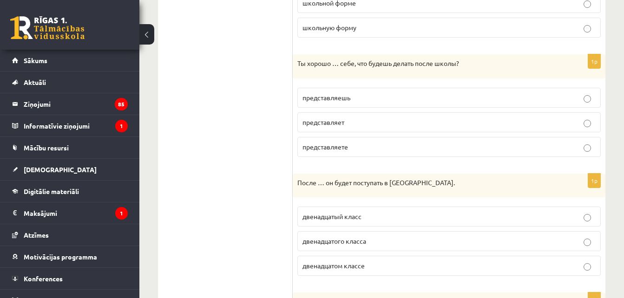
scroll to position [982, 0]
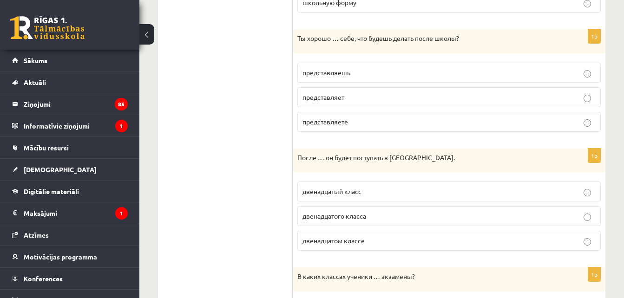
click at [370, 75] on p "представляешь" at bounding box center [449, 73] width 293 height 10
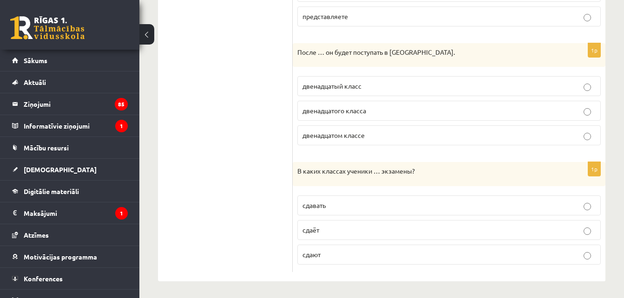
scroll to position [1089, 0]
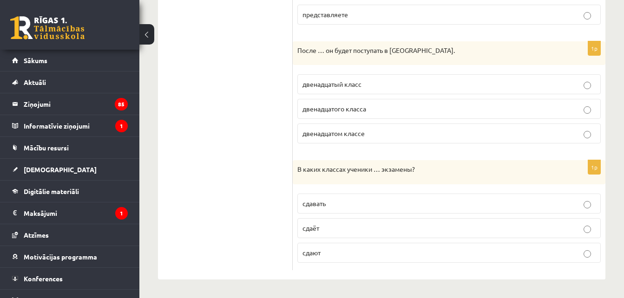
click at [397, 102] on label "двенадцатого класса" at bounding box center [449, 109] width 304 height 20
click at [412, 255] on p "сдают" at bounding box center [449, 253] width 293 height 10
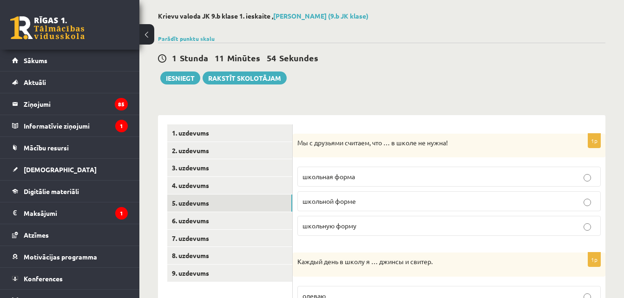
scroll to position [0, 0]
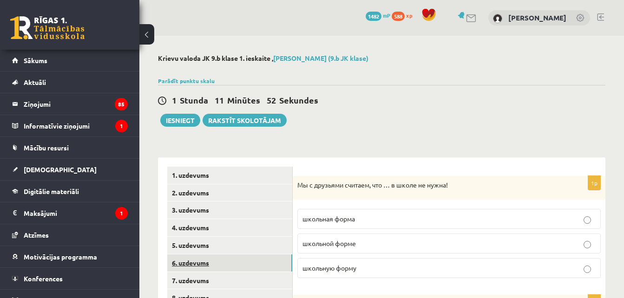
click at [241, 263] on link "6. uzdevums" at bounding box center [229, 263] width 125 height 17
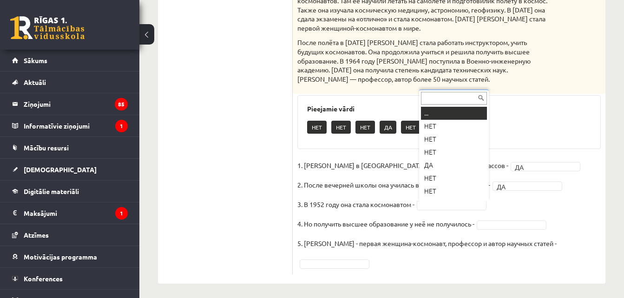
scroll to position [11, 0]
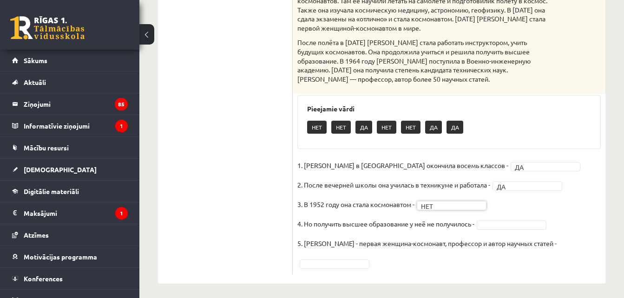
click at [497, 220] on fieldset "1. Валентина Терешкова в Ярославле окончила восемь классов - ДА ** 2. После веч…" at bounding box center [449, 214] width 304 height 112
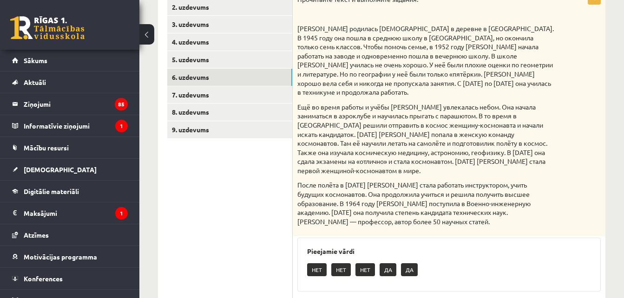
scroll to position [136, 0]
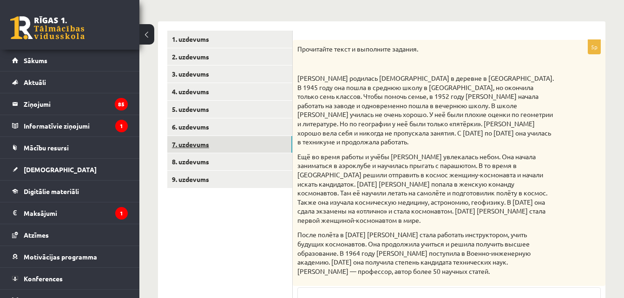
click at [254, 150] on link "7. uzdevums" at bounding box center [229, 144] width 125 height 17
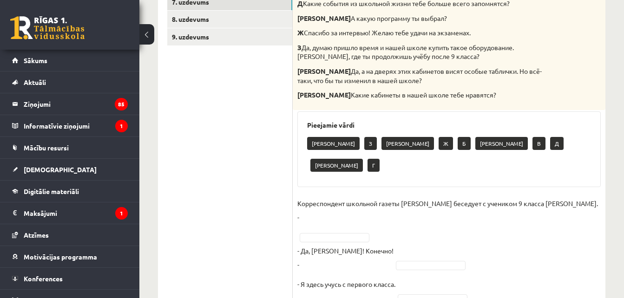
scroll to position [297, 0]
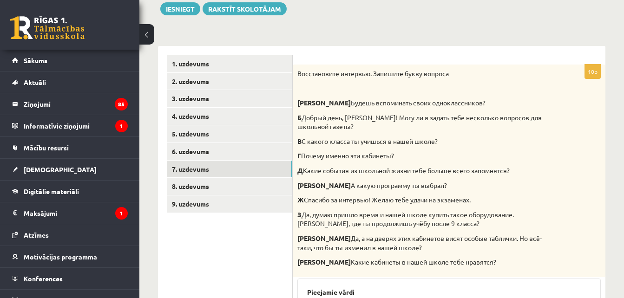
scroll to position [99, 0]
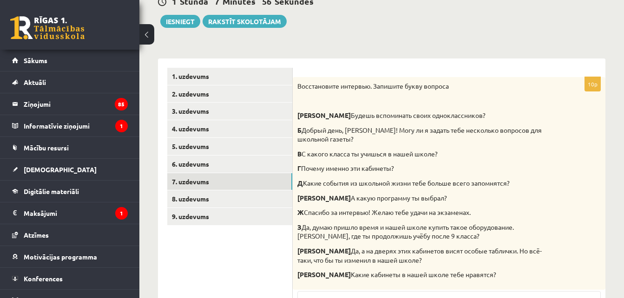
drag, startPoint x: 629, startPoint y: 292, endPoint x: 573, endPoint y: 25, distance: 273.6
click at [573, 25] on div "1 Stunda 7 Minūtes 56 Sekundes Ieskaite saglabāta! Iesniegt Rakstīt skolotājam" at bounding box center [382, 7] width 448 height 42
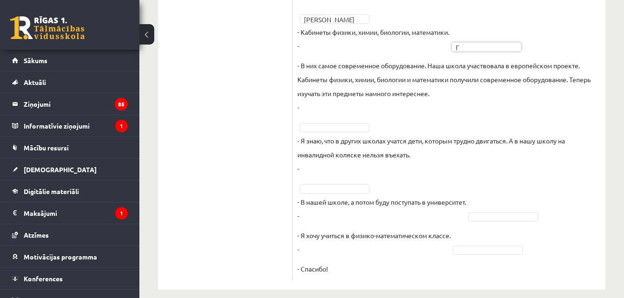
scroll to position [676, 0]
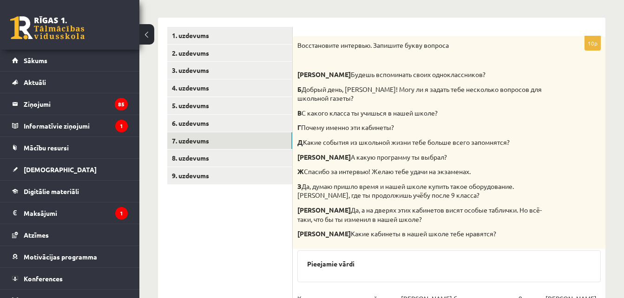
scroll to position [78, 0]
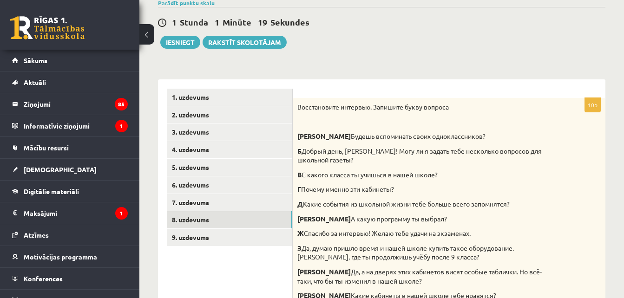
click at [195, 222] on link "8. uzdevums" at bounding box center [229, 219] width 125 height 17
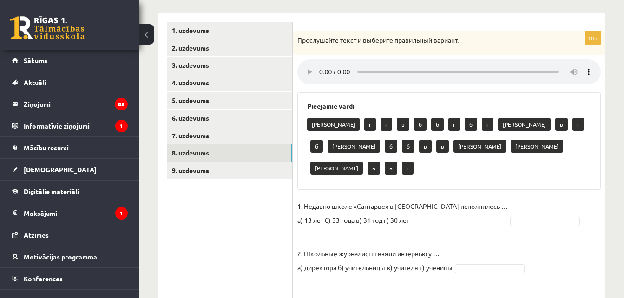
scroll to position [152, 0]
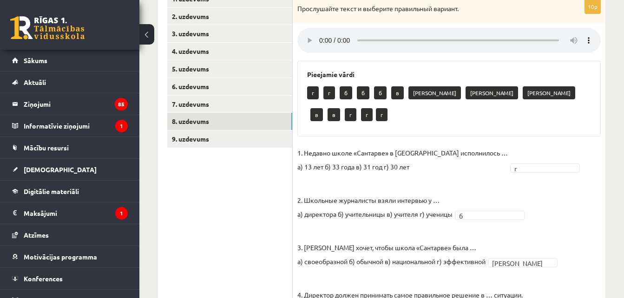
scroll to position [152, 0]
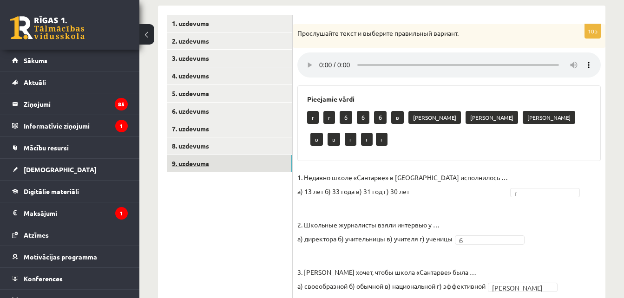
click at [268, 166] on link "9. uzdevums" at bounding box center [229, 163] width 125 height 17
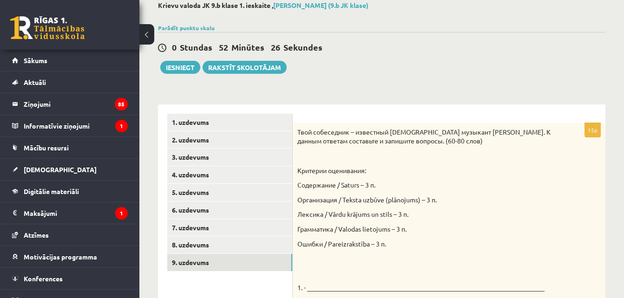
scroll to position [0, 0]
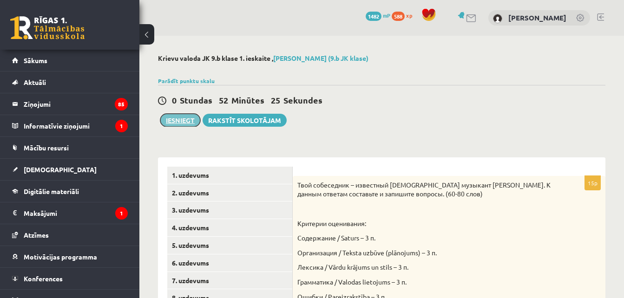
click at [185, 115] on button "Iesniegt" at bounding box center [180, 120] width 40 height 13
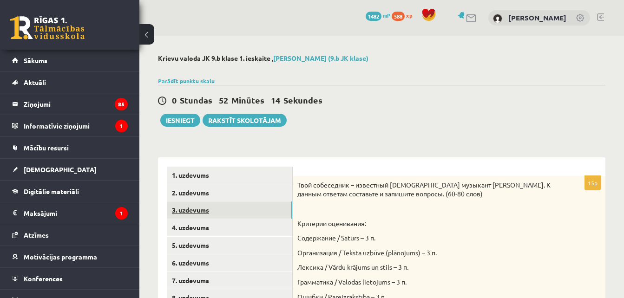
click at [255, 206] on link "3. uzdevums" at bounding box center [229, 210] width 125 height 17
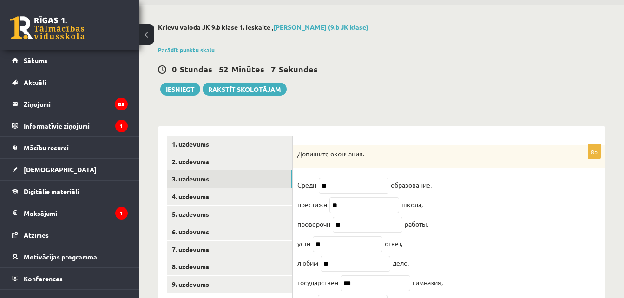
scroll to position [108, 0]
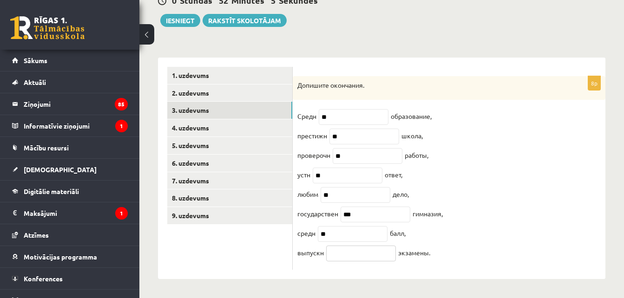
click at [350, 256] on input "text" at bounding box center [361, 254] width 70 height 16
type input "**"
click at [184, 14] on button "Iesniegt" at bounding box center [180, 20] width 40 height 13
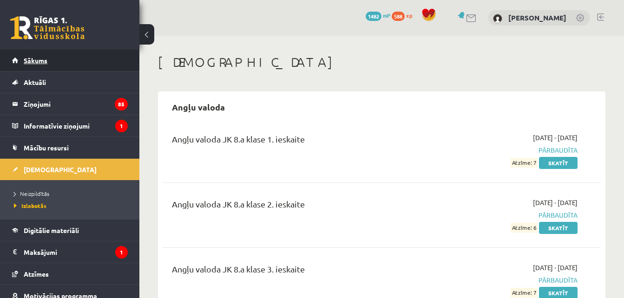
click at [112, 64] on link "Sākums" at bounding box center [70, 60] width 116 height 21
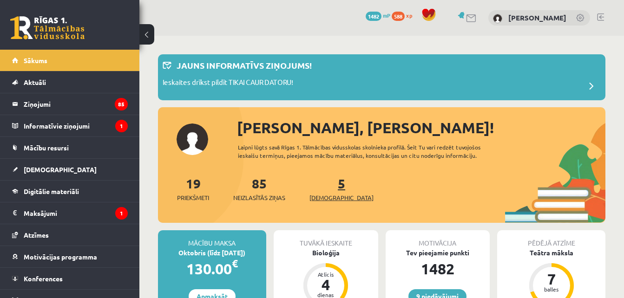
click at [331, 195] on span "[DEMOGRAPHIC_DATA]" at bounding box center [342, 197] width 64 height 9
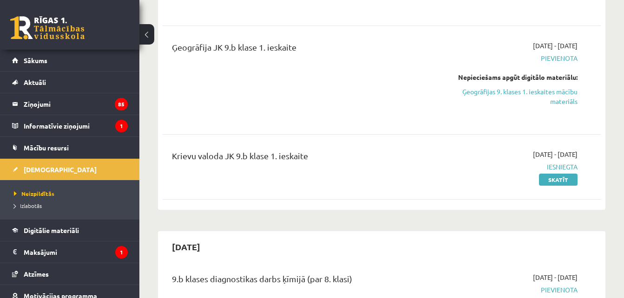
scroll to position [898, 0]
